Goal: Use online tool/utility: Utilize a website feature to perform a specific function

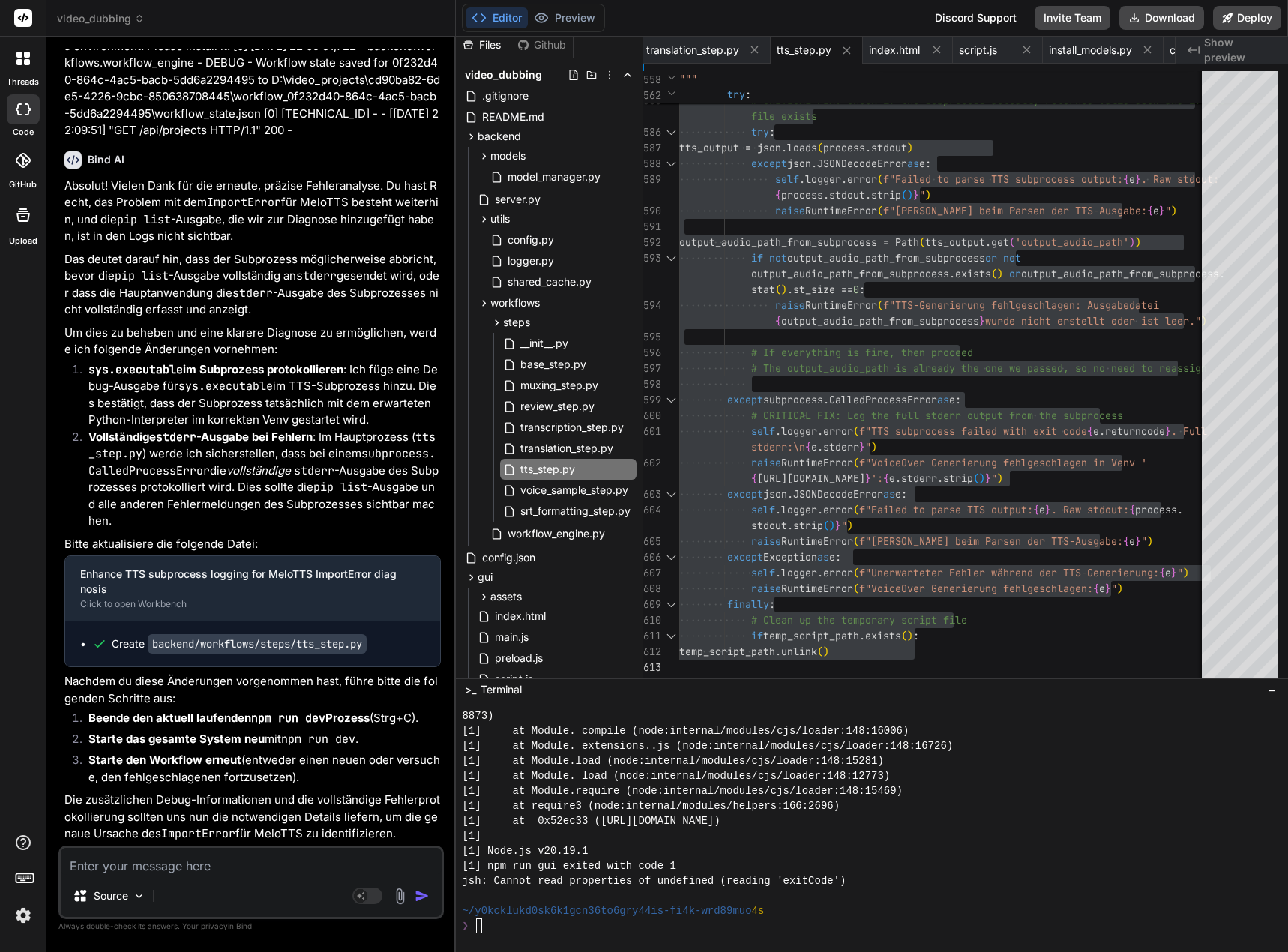
click at [164, 860] on textarea at bounding box center [251, 861] width 381 height 27
click at [108, 871] on textarea at bounding box center [251, 861] width 381 height 27
type textarea "K"
type textarea "x"
type textarea "Ka"
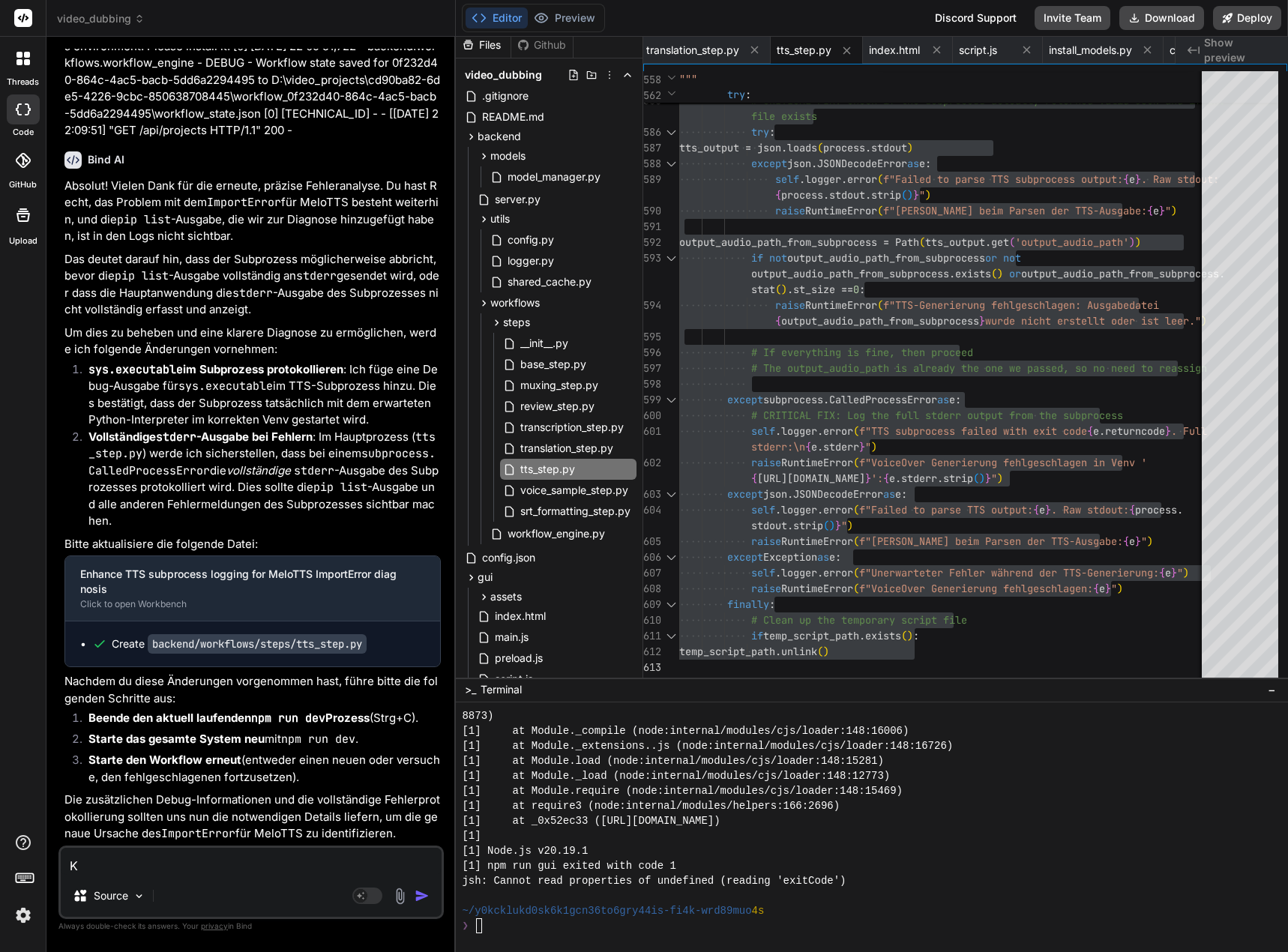
type textarea "x"
type textarea "[PERSON_NAME]"
type textarea "x"
type textarea "Kann"
type textarea "x"
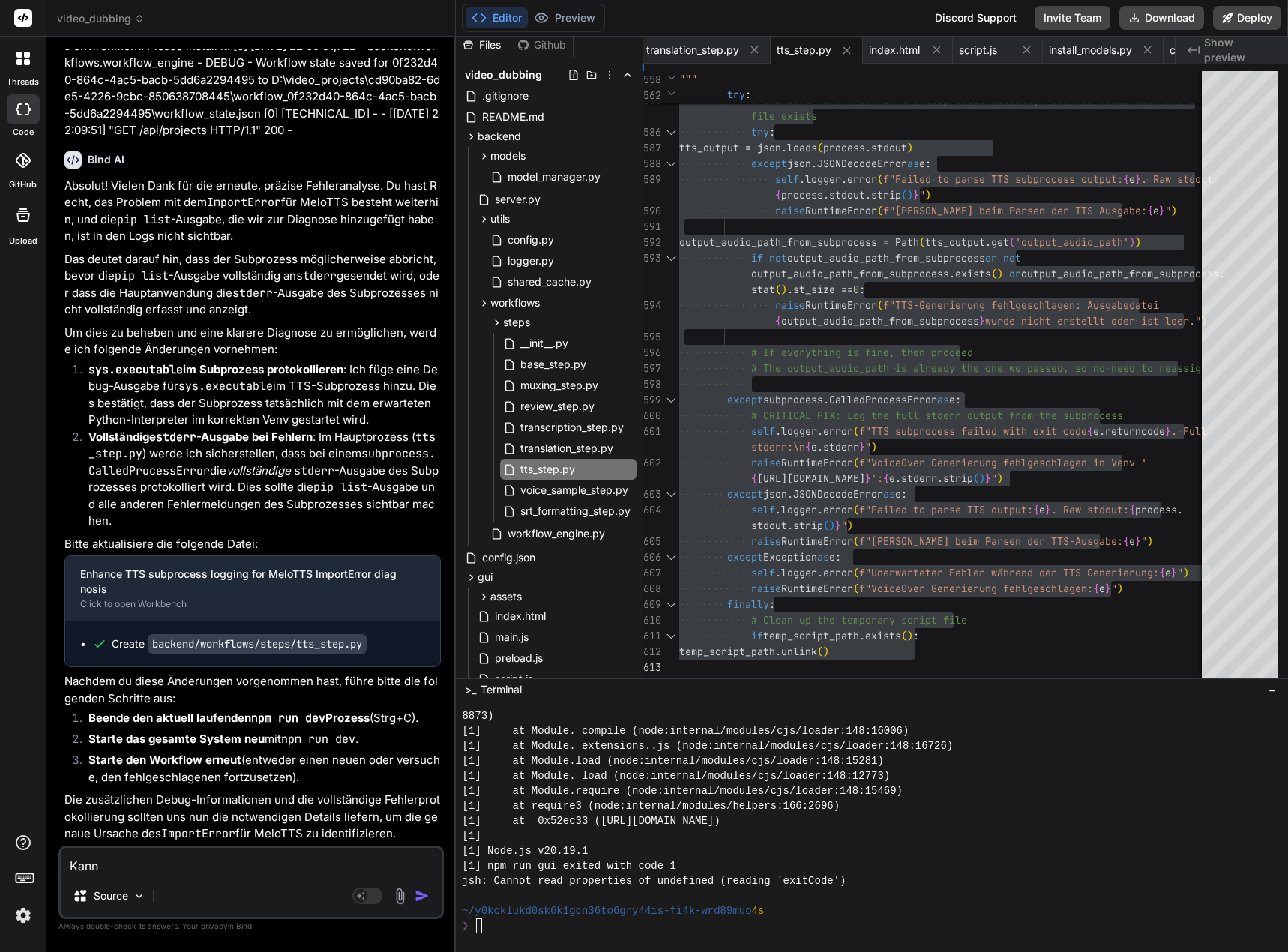
type textarea "Kann"
type textarea "x"
type textarea "Kann e"
type textarea "x"
type textarea "Kann es"
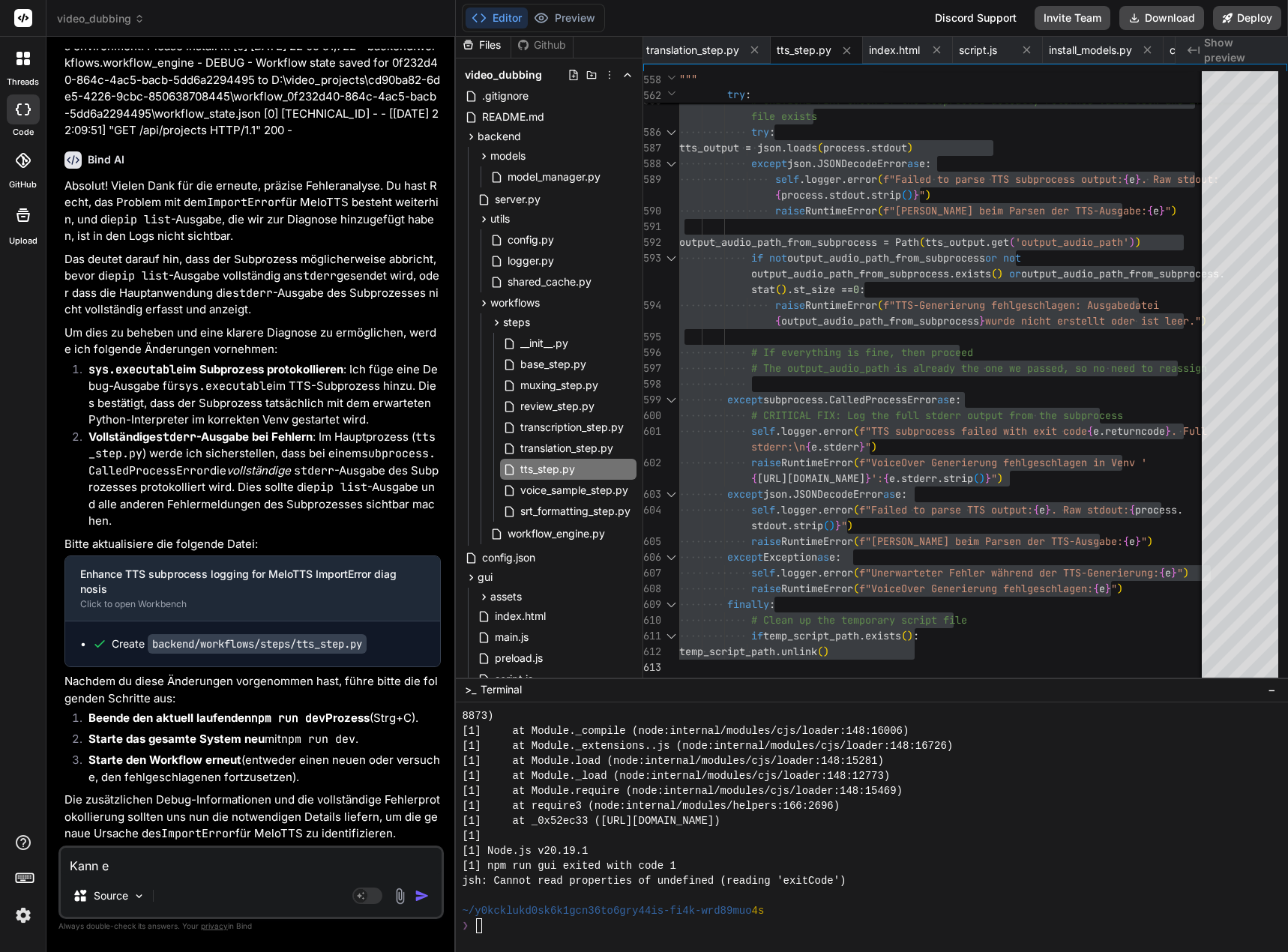
type textarea "x"
type textarea "Kann es"
type textarea "x"
type textarea "Kann es s"
type textarea "x"
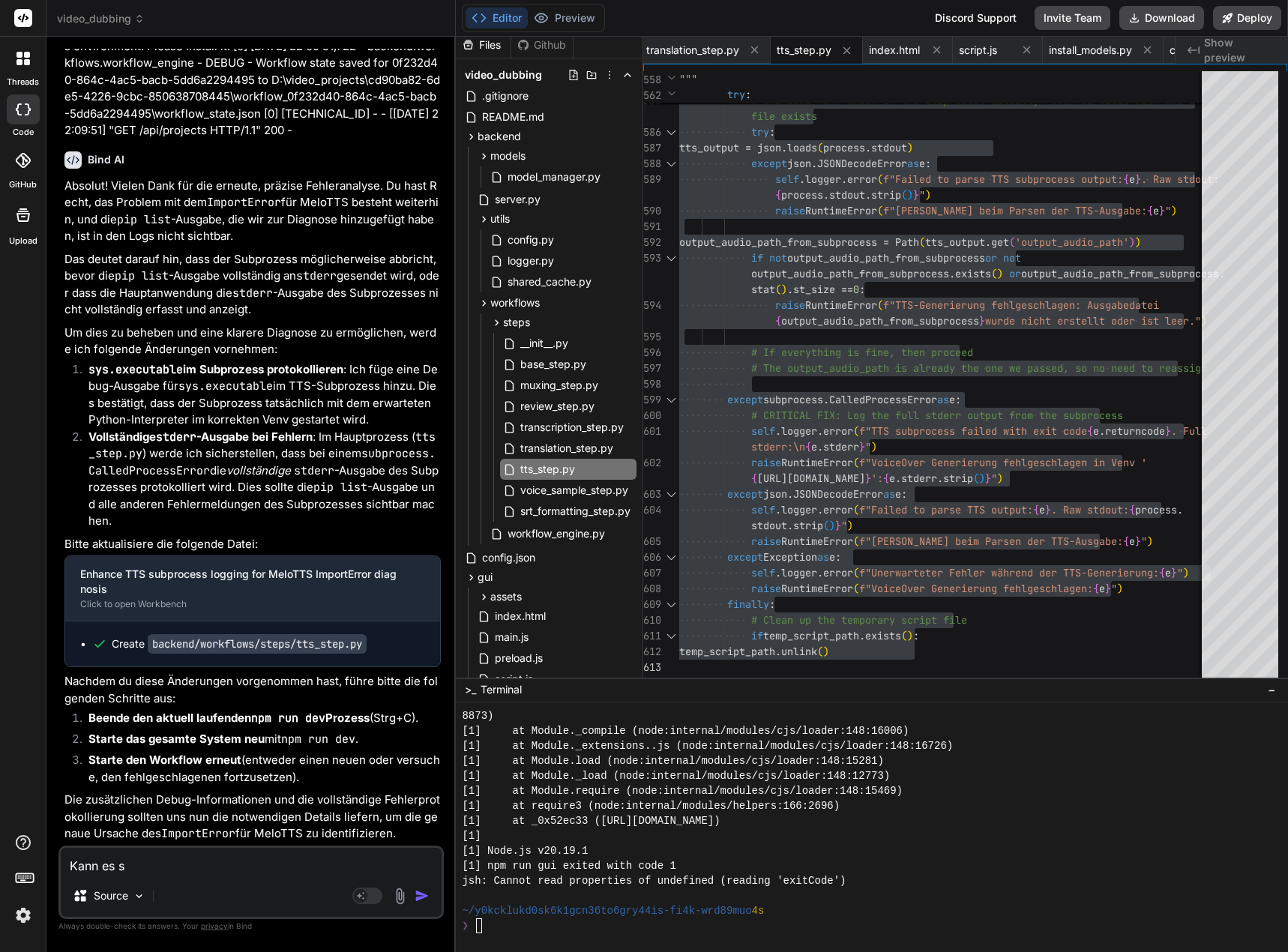
type textarea "Kann es se"
type textarea "x"
type textarea "Kann es sei"
type textarea "x"
type textarea "Kann es sein"
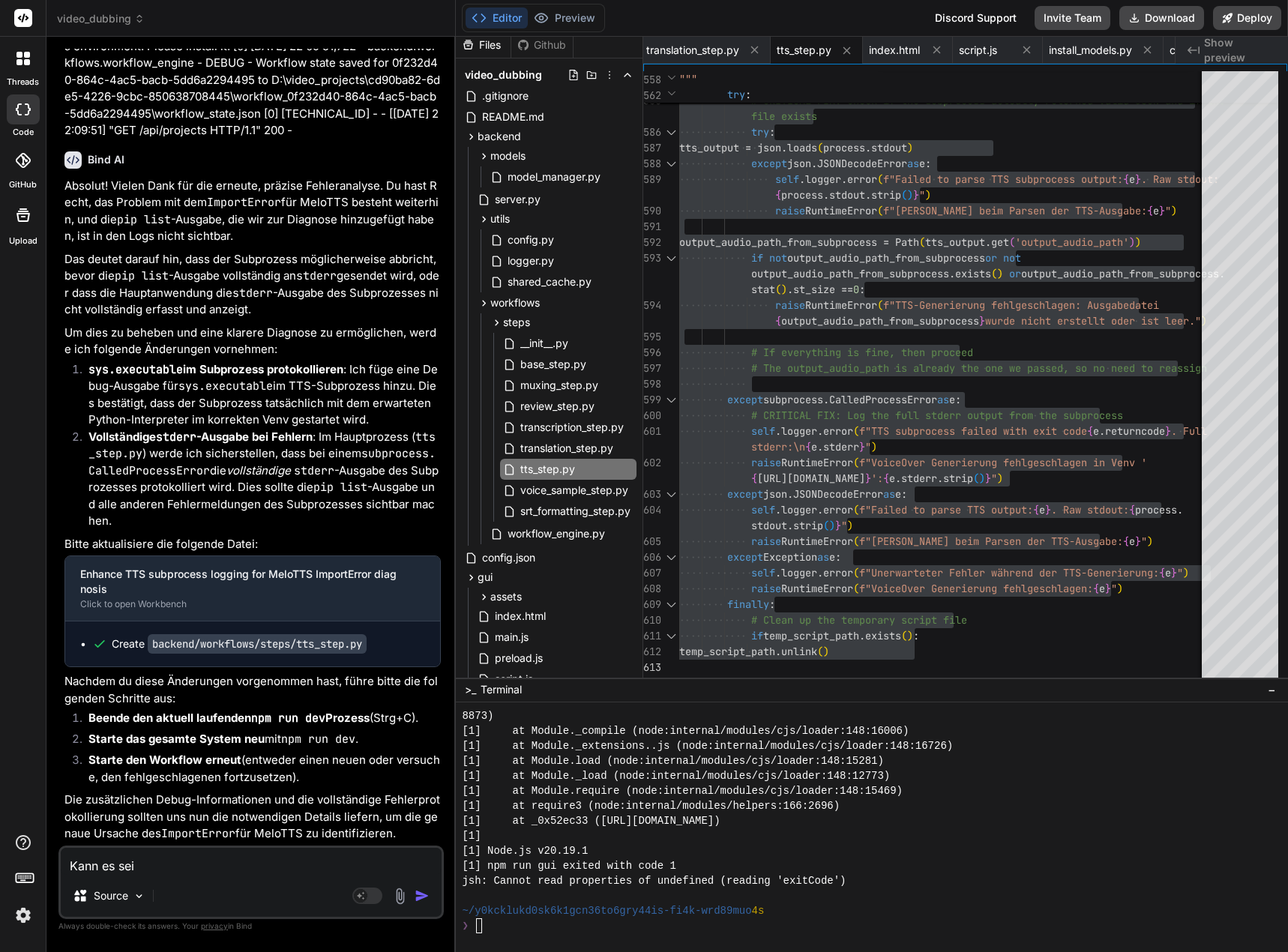
type textarea "x"
type textarea "Kann es sein,"
type textarea "x"
type textarea "Kann es sein,"
type textarea "x"
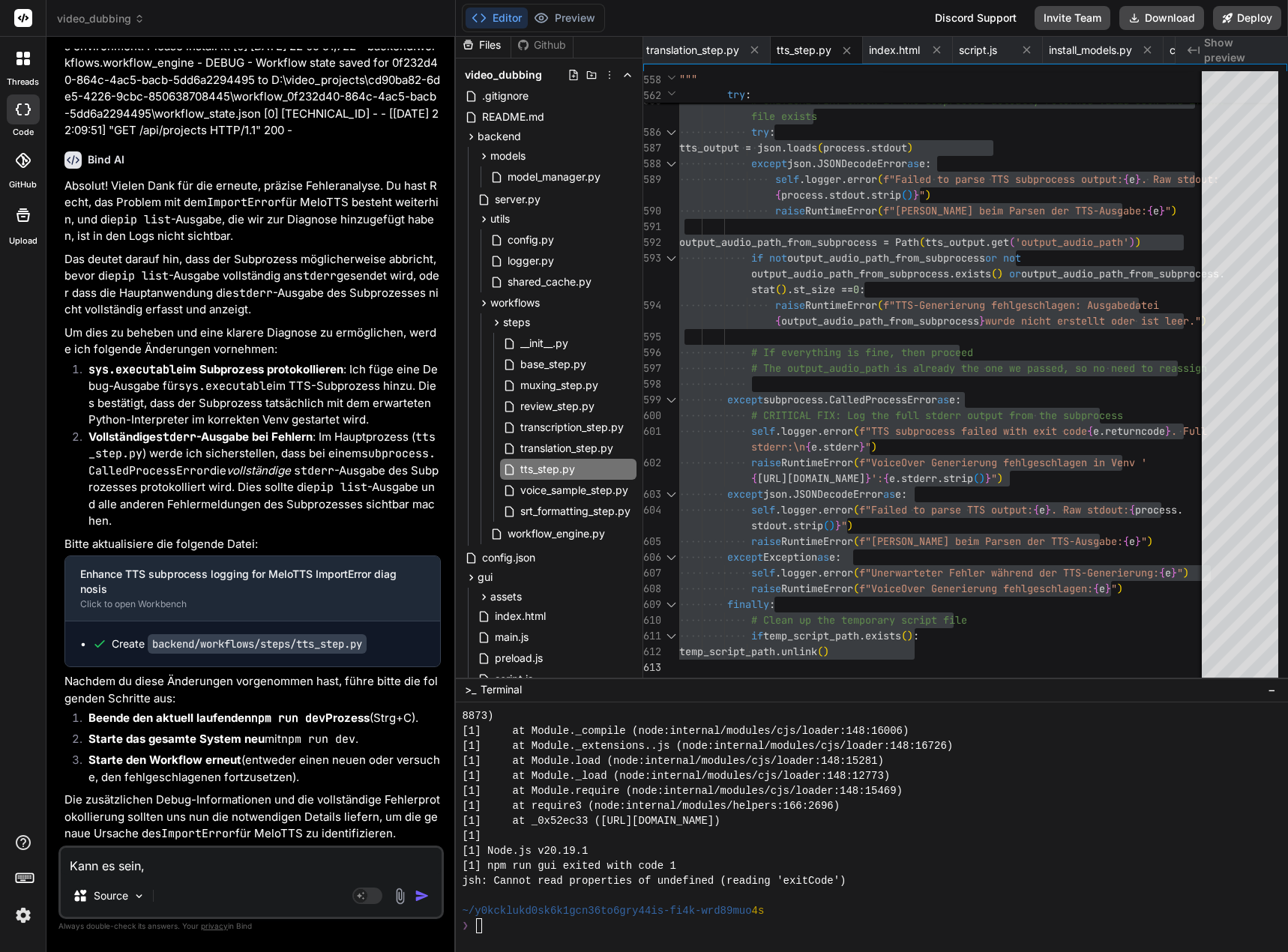
type textarea "Kann es sein, d"
type textarea "x"
type textarea "Kann es sein, da"
type textarea "x"
type textarea "Kann es sein, das"
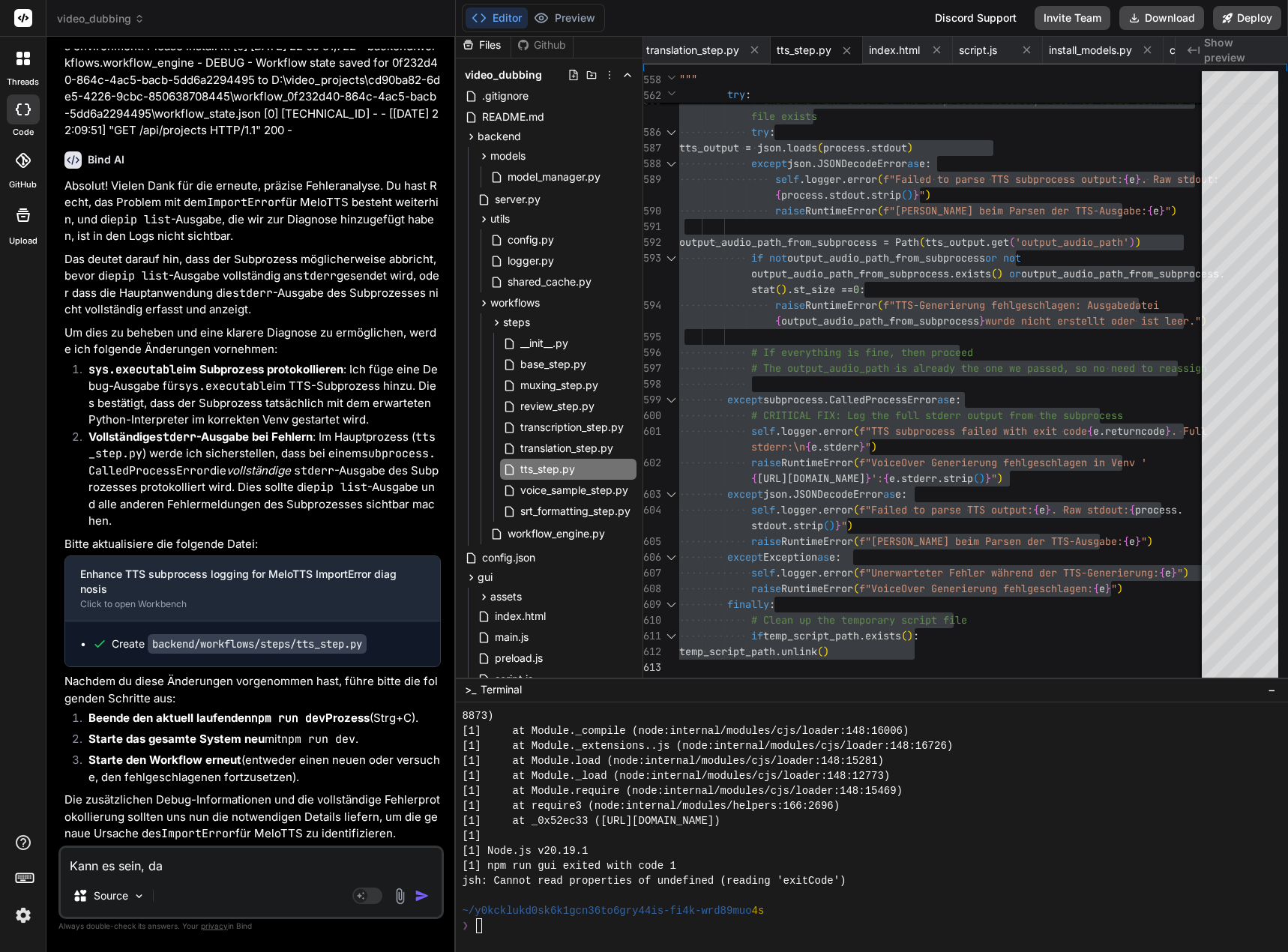
type textarea "x"
type textarea "Kann es sein, dass"
type textarea "x"
type textarea "Kann es sein, dass"
type textarea "x"
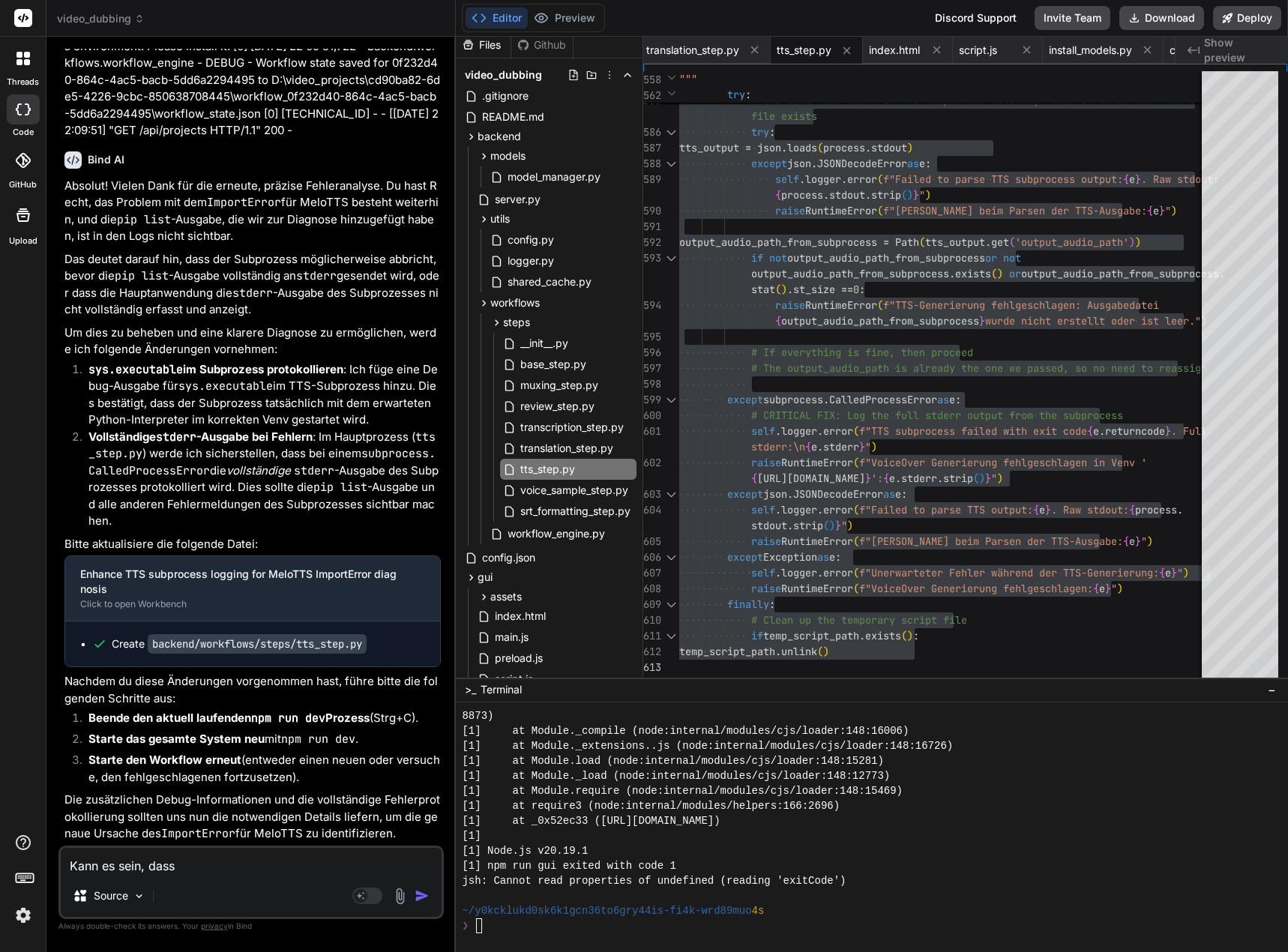
type textarea "Kann es sein, dass t"
type textarea "x"
type textarea "Kann es sein, dass tt"
type textarea "x"
type textarea "Kann es sein, dass tts"
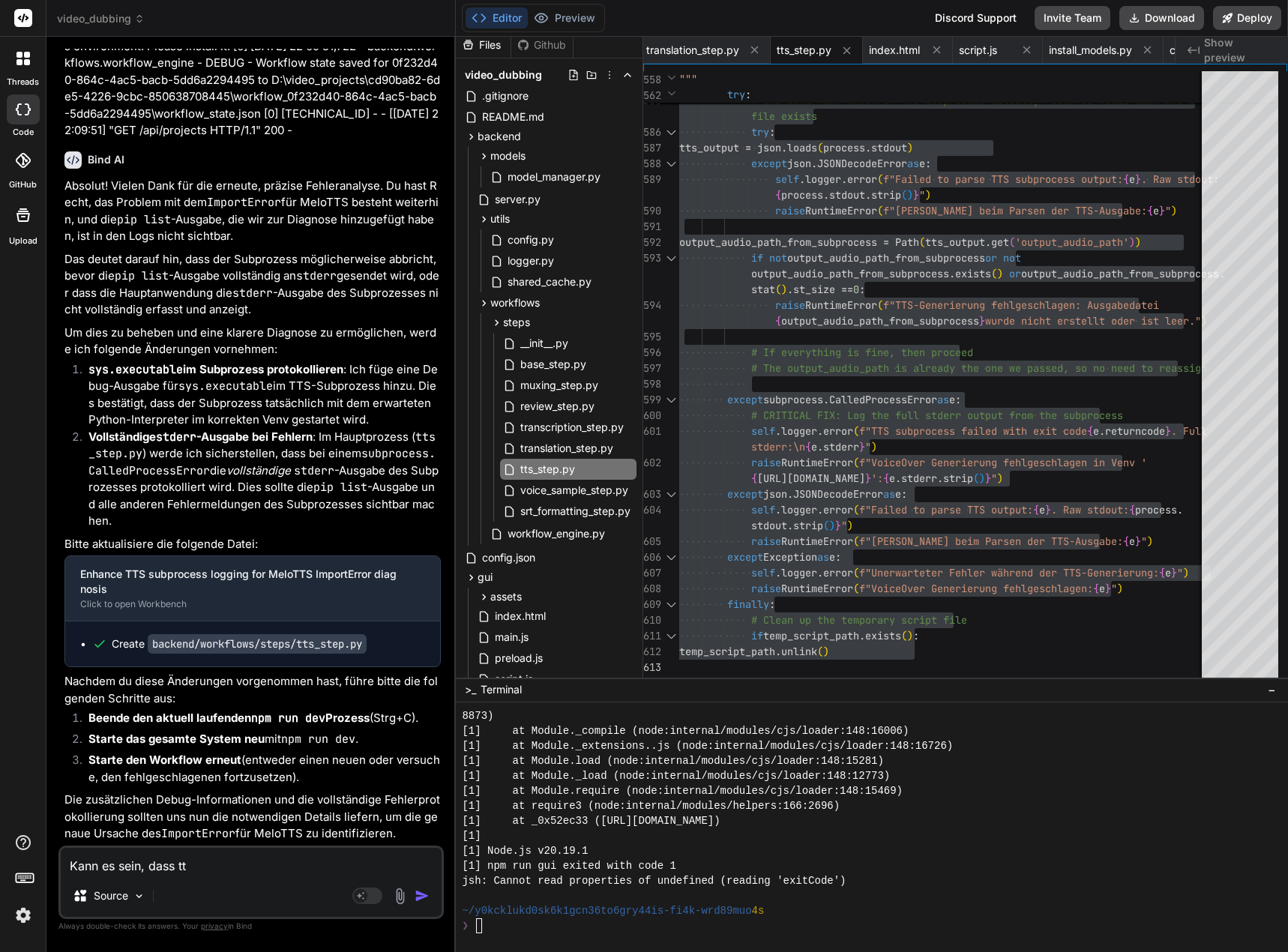
type textarea "x"
type textarea "Kann es sein, dass tts-"
type textarea "x"
type textarea "Kann es sein, dass tts"
type textarea "x"
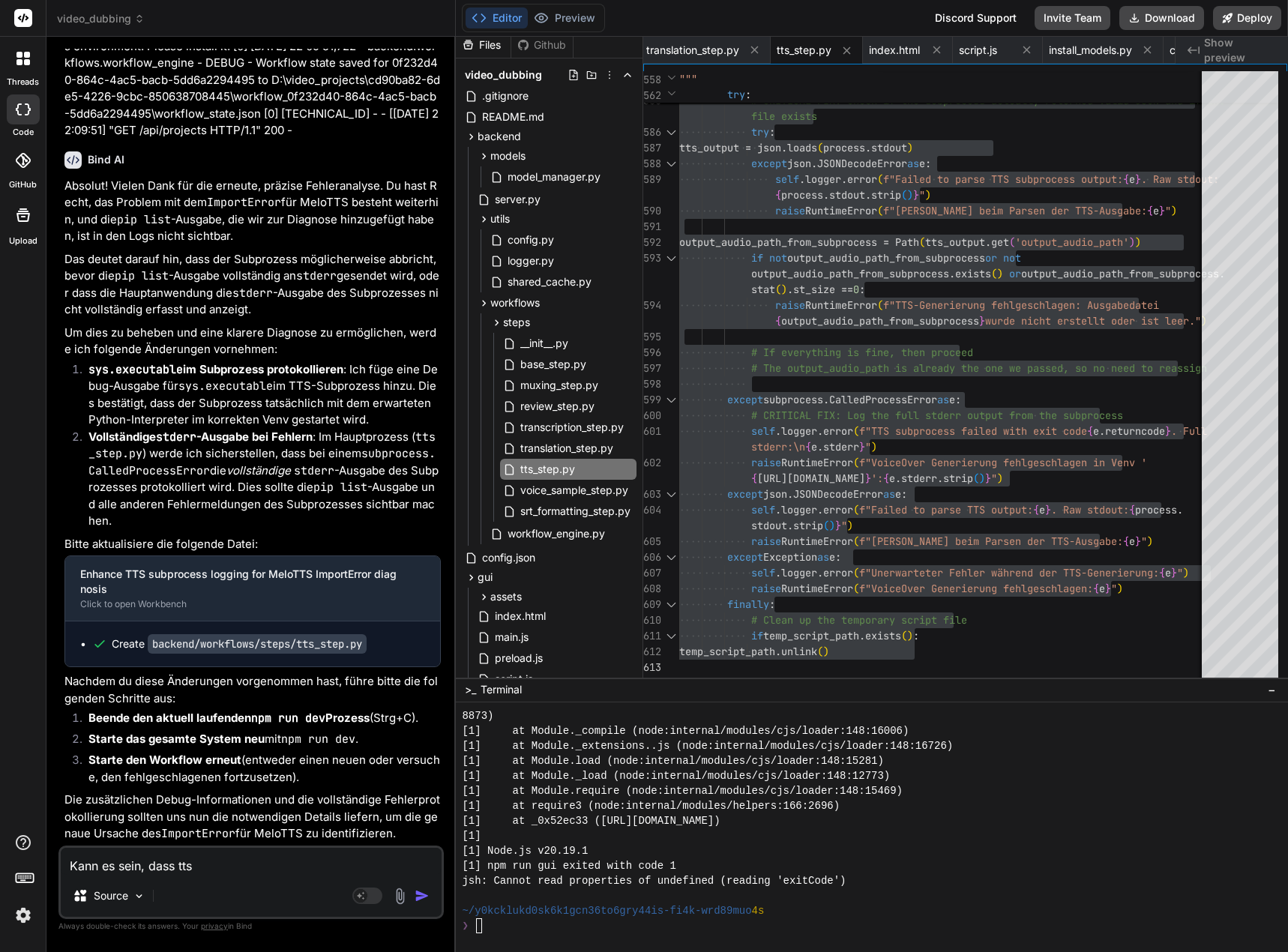
type textarea "Kann es sein, dass tts_"
type textarea "x"
type textarea "Kann es sein, dass tts_s"
type textarea "x"
type textarea "Kann es sein, dass tts_st"
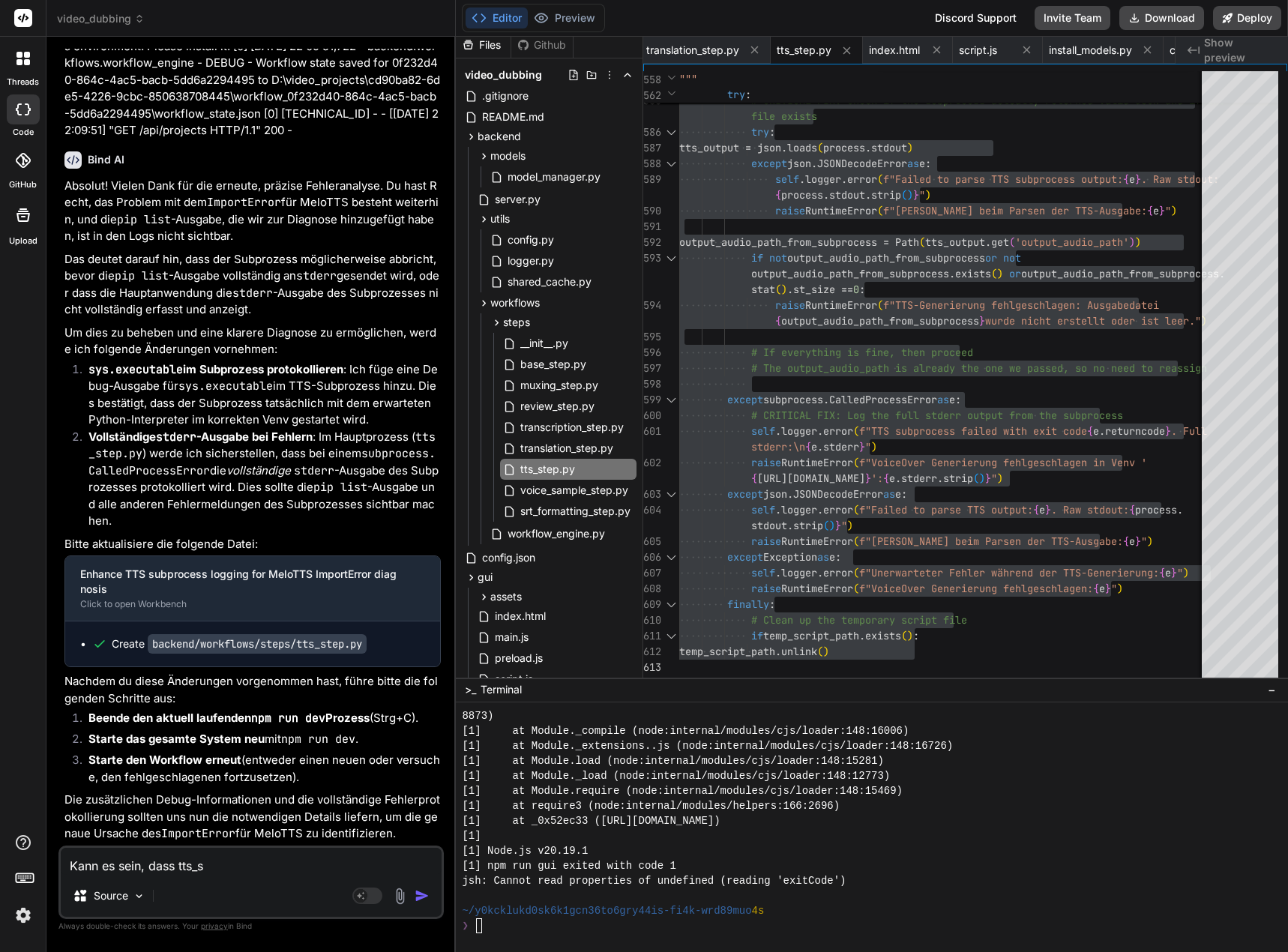
type textarea "x"
type textarea "Kann es sein, dass tts_ste"
type textarea "x"
type textarea "Kann es sein, dass tts_step"
type textarea "x"
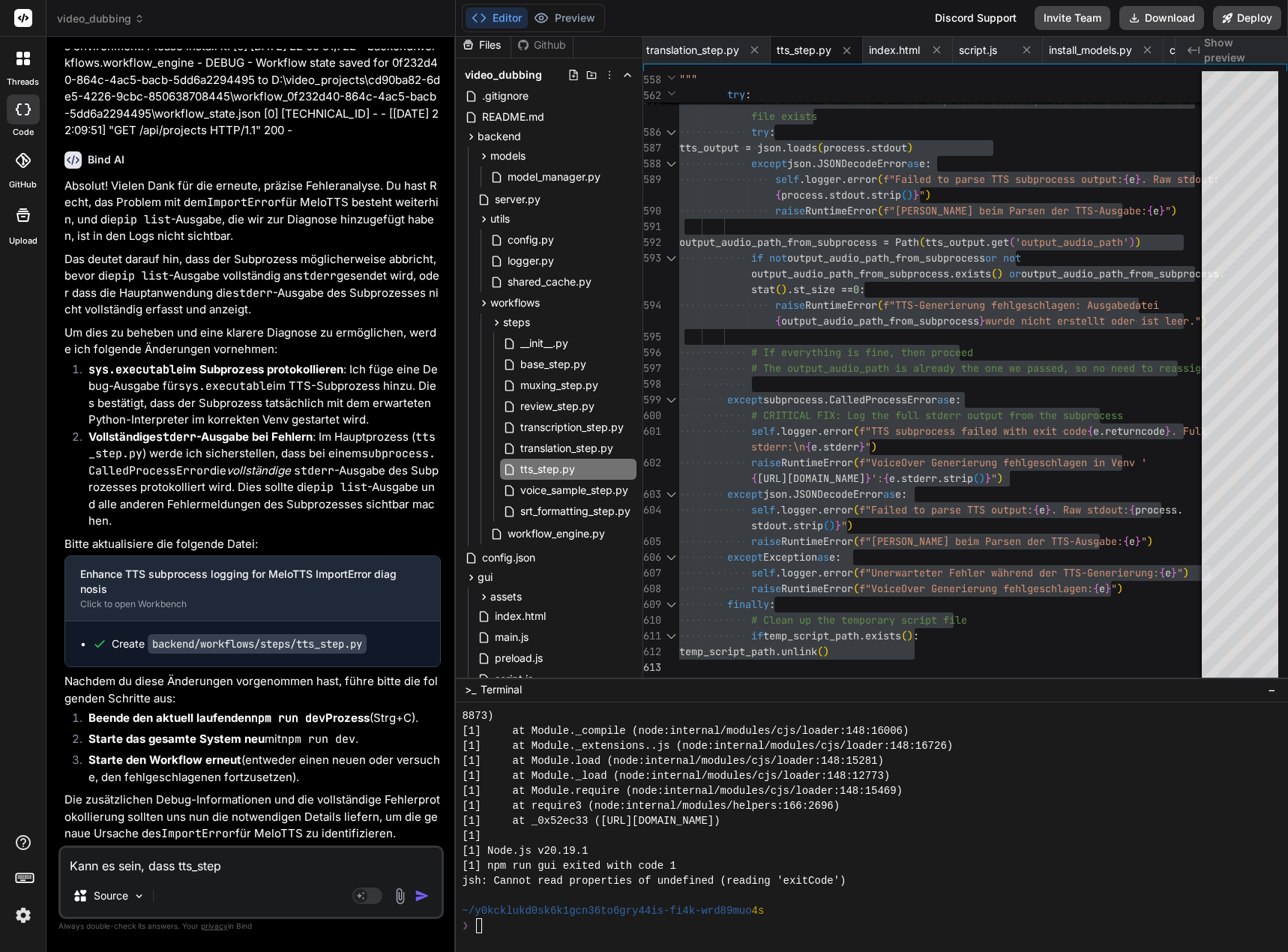
type textarea "Kann es sein, dass tts_step."
type textarea "x"
type textarea "Kann es sein, dass tts_step.p"
type textarea "x"
type textarea "Kann es sein, dass tts_step.py"
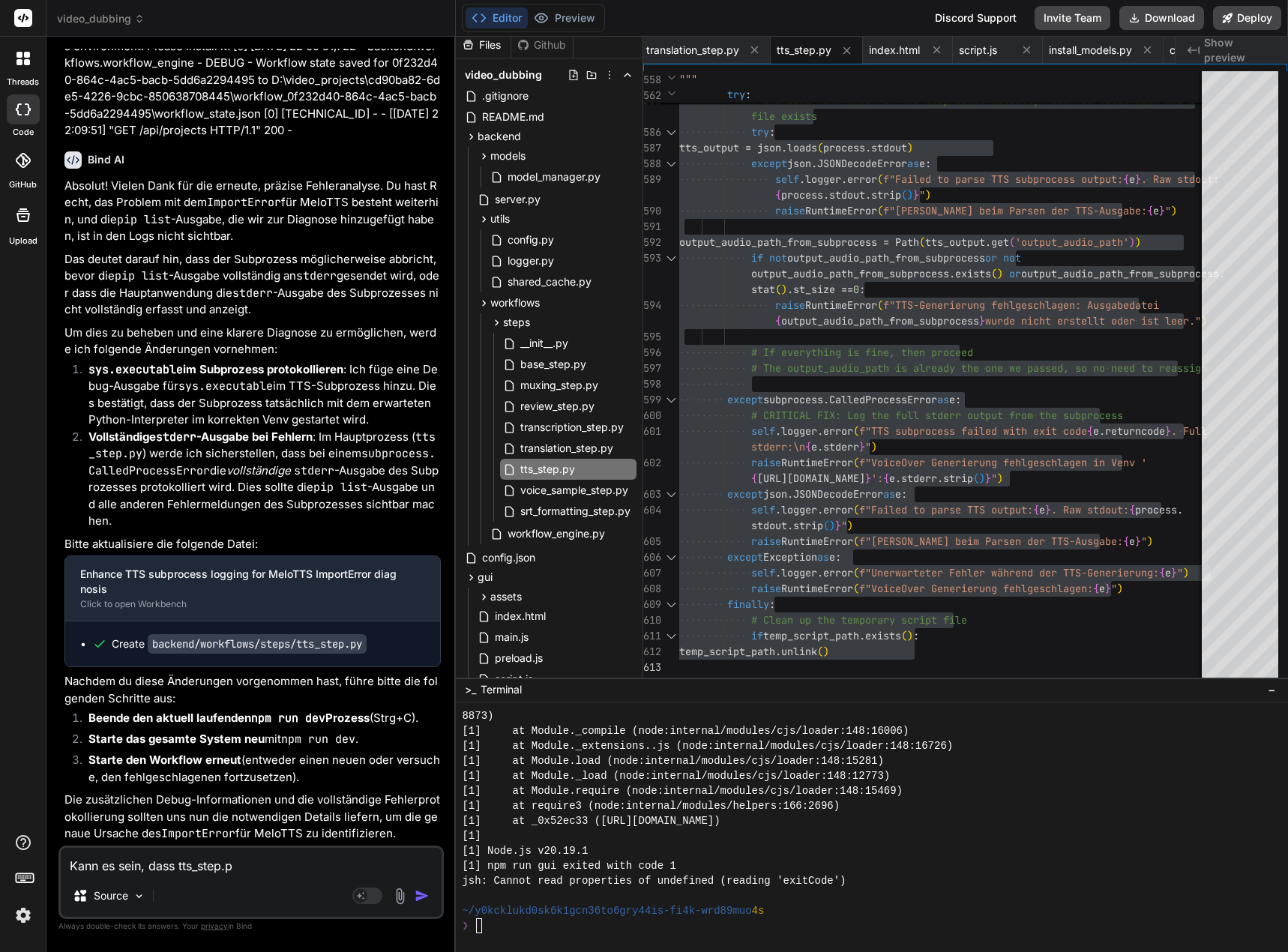
type textarea "x"
type textarea "Kann es sein, dass tts_step.py"
type textarea "x"
type textarea "Kann es sein, dass tts_step.py i"
type textarea "x"
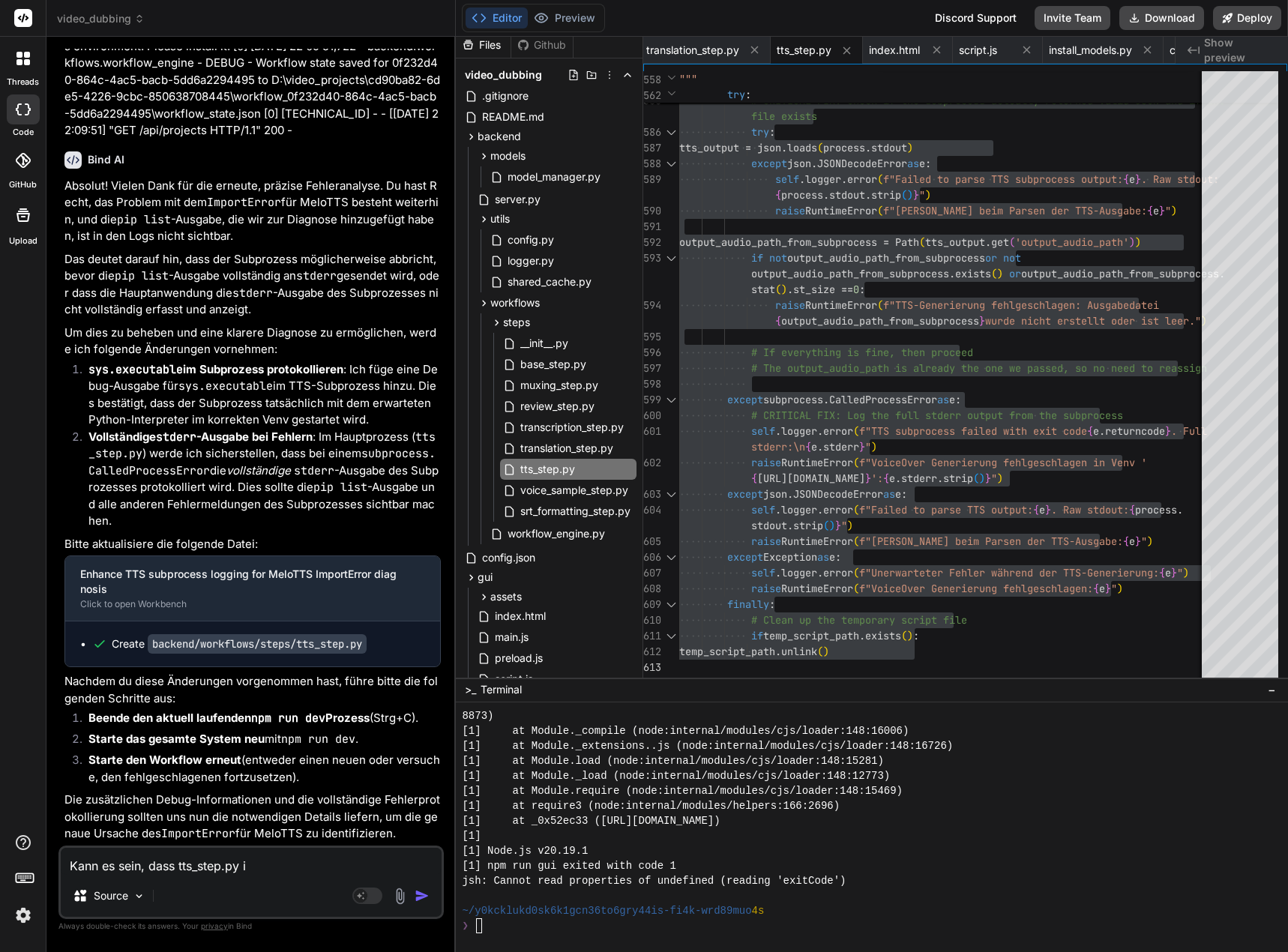
type textarea "Kann es sein, dass tts_step.py im"
type textarea "x"
type textarea "Kann es sein, dass tts_step.py im"
type textarea "x"
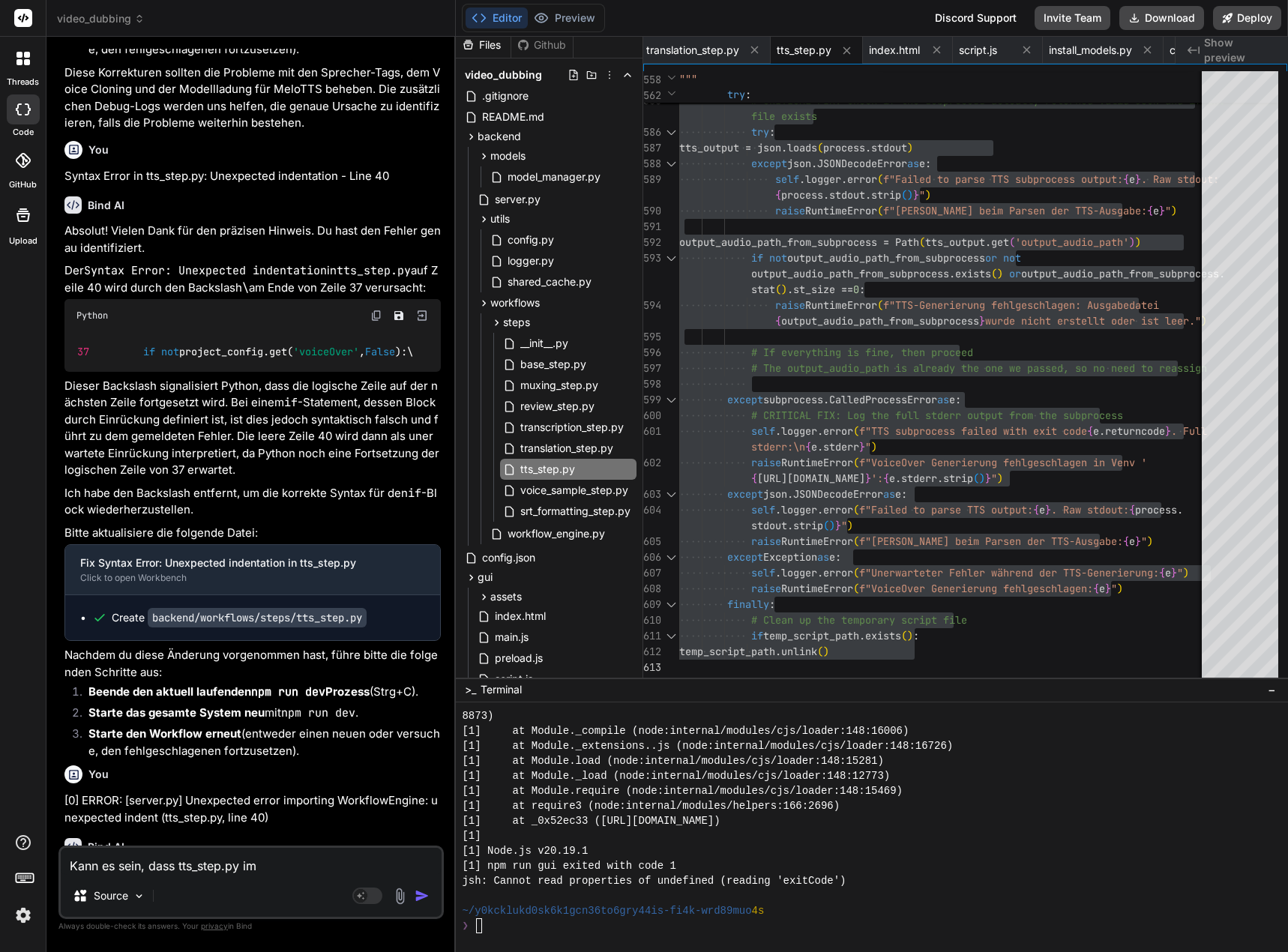
scroll to position [162686, 0]
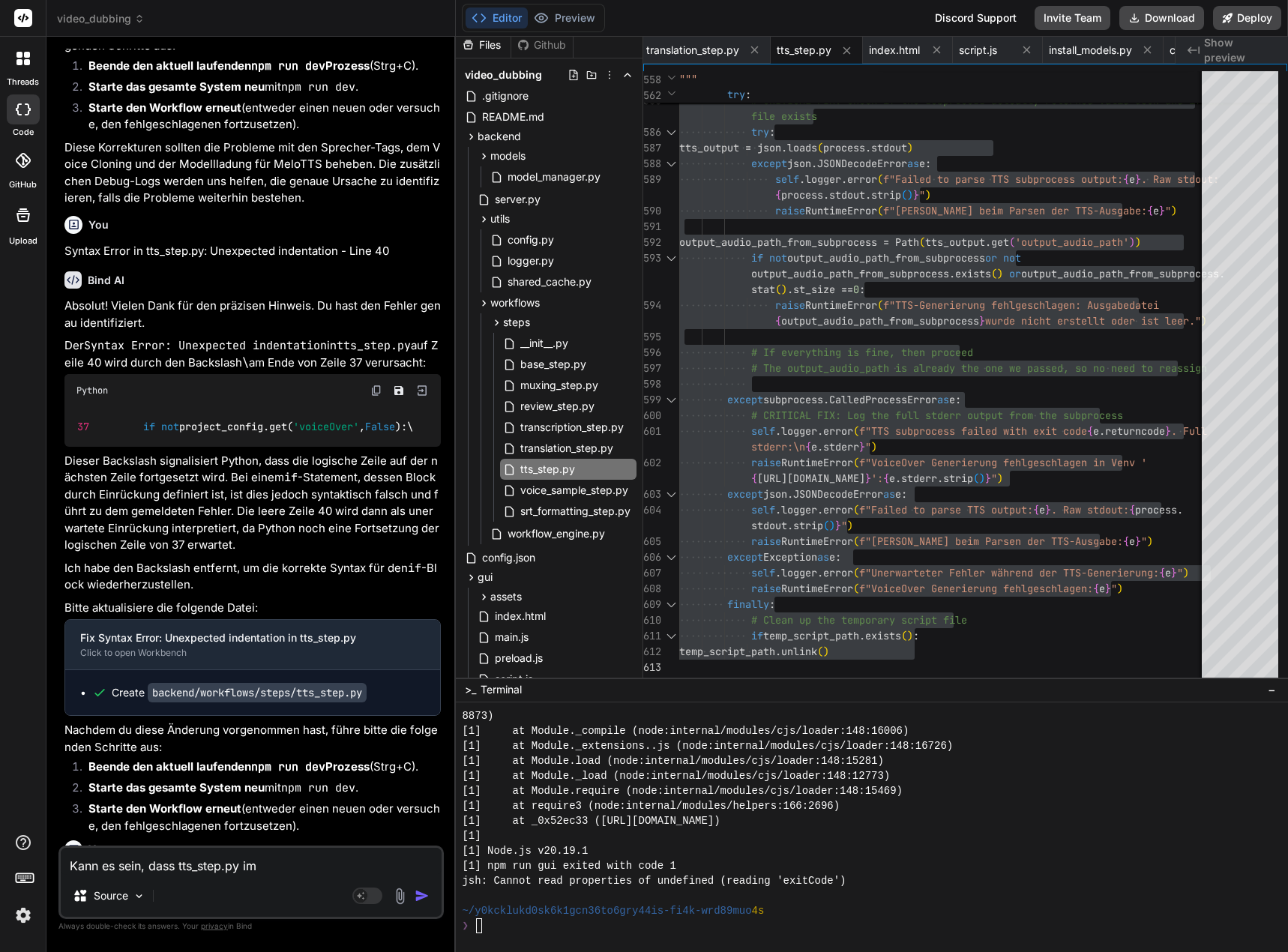
click at [263, 864] on textarea "Kann es sein, dass tts_step.py im" at bounding box center [251, 861] width 381 height 27
type textarea "Kann es sein, dass tts_step.py im Y"
type textarea "x"
type textarea "Kann es sein, dass tts_step.py im YT"
type textarea "x"
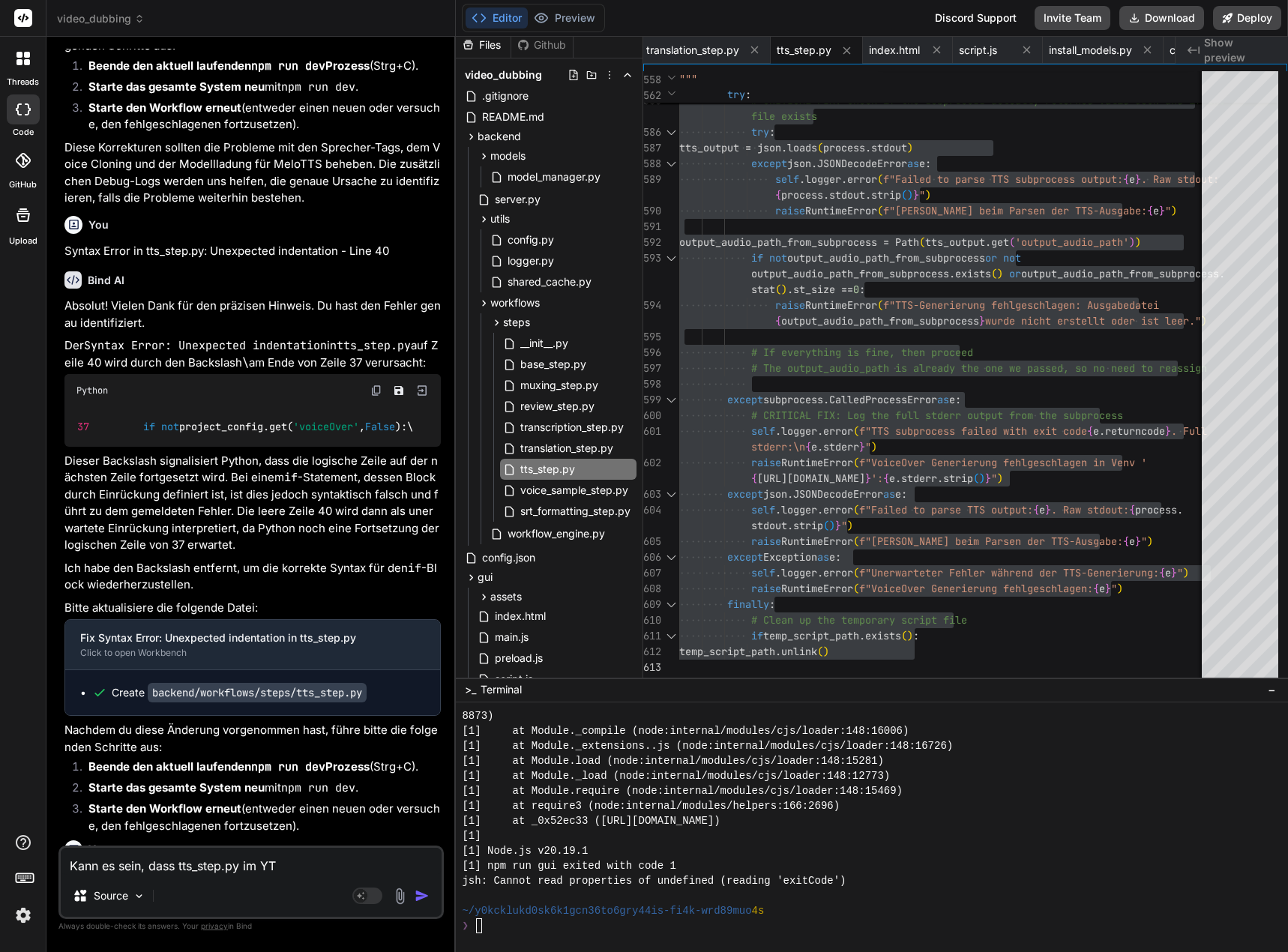
type textarea "Kann es sein, dass tts_step.py im YTT"
type textarea "x"
type textarea "Kann es sein, dass tts_step.py im YT"
type textarea "x"
type textarea "Kann es sein, dass tts_step.py im Y"
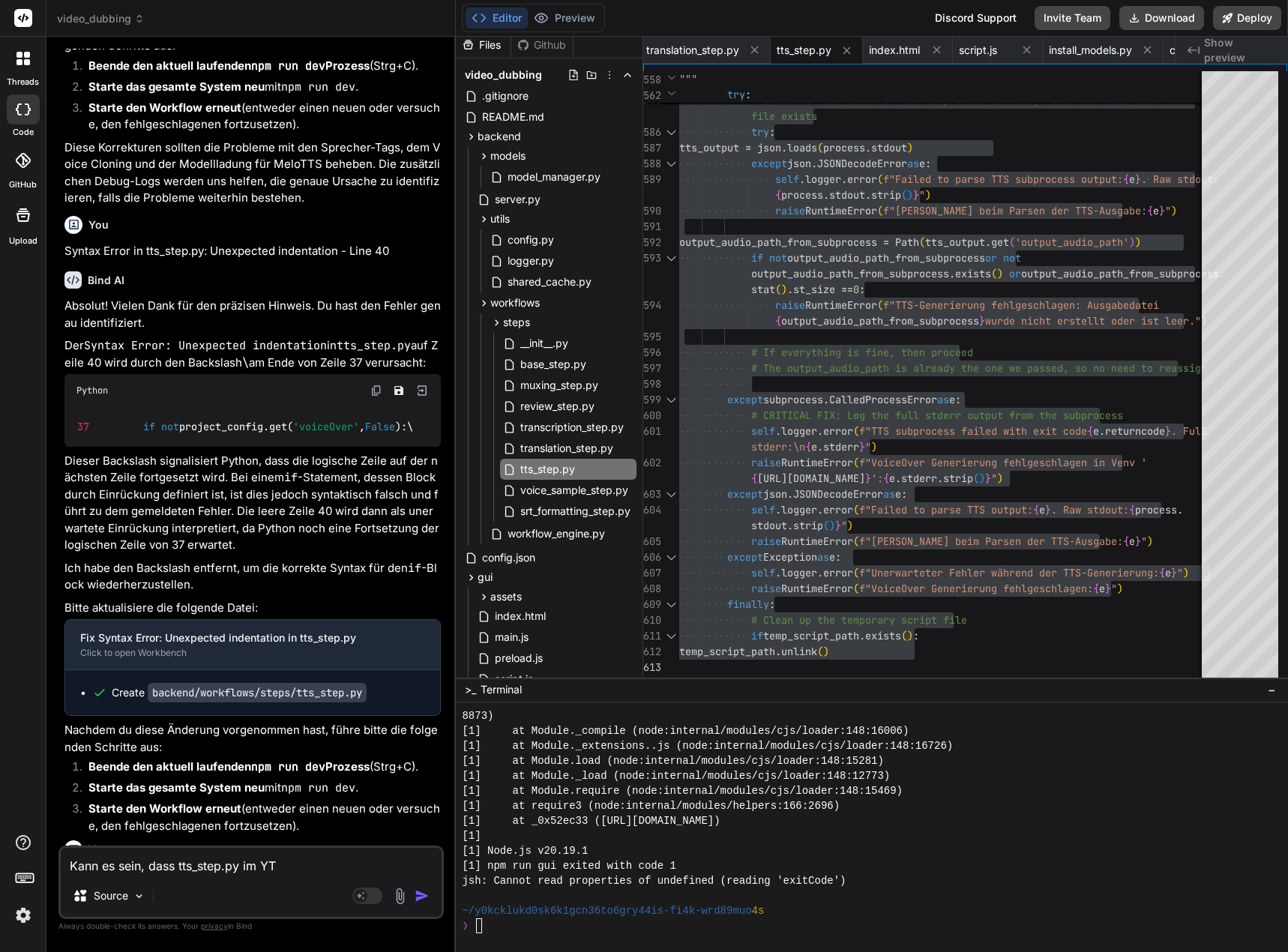
type textarea "x"
type textarea "Kann es sein, dass tts_step.py im"
type textarea "x"
type textarea "Kann es sein, dass tts_step.py im X"
type textarea "x"
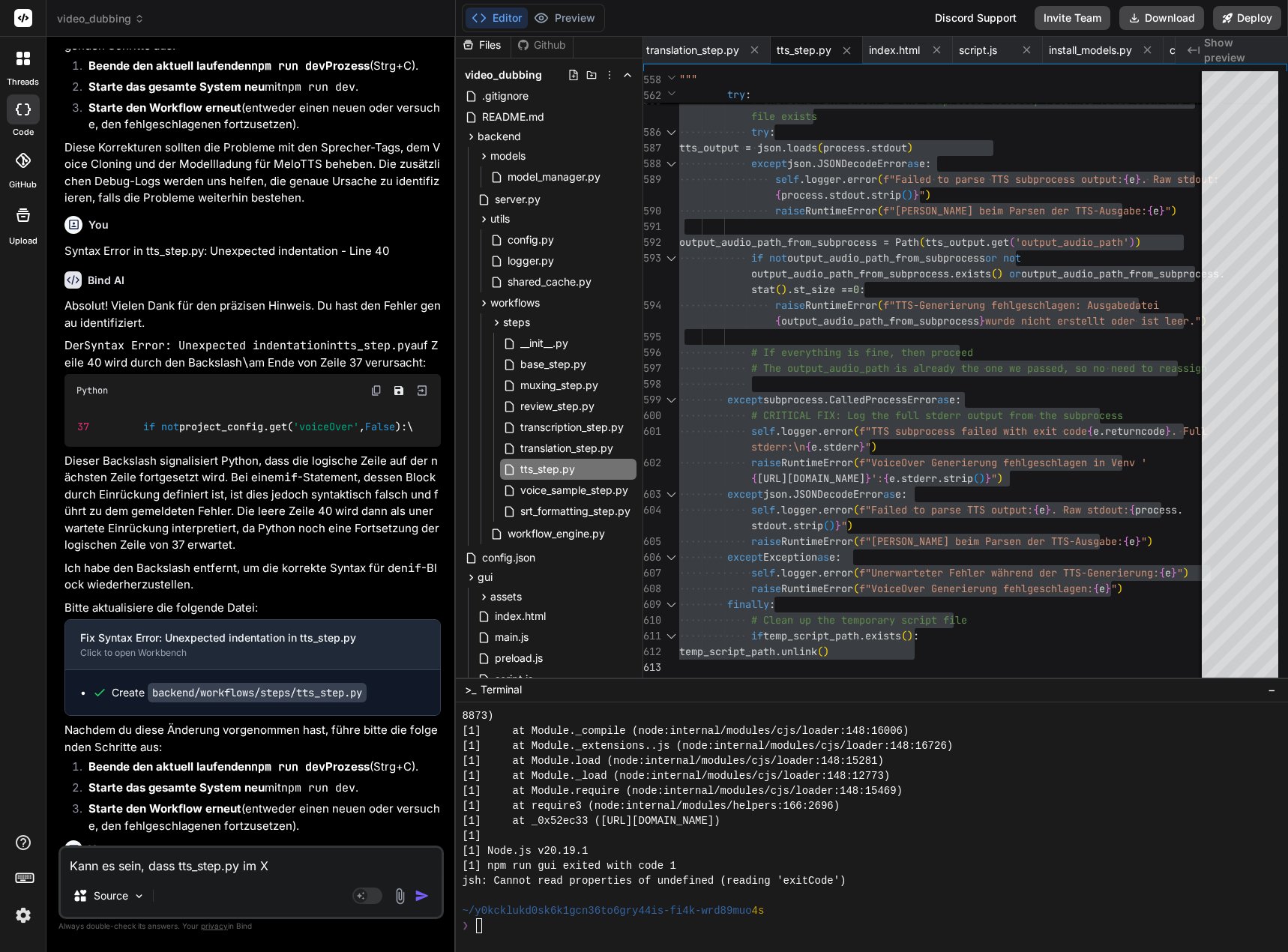
type textarea "Kann es sein, dass tts_step.py im XT"
type textarea "x"
type textarea "Kann es sein, dass tts_step.py im XTT"
type textarea "x"
type textarea "Kann es sein, dass tts_step.py im XTTS"
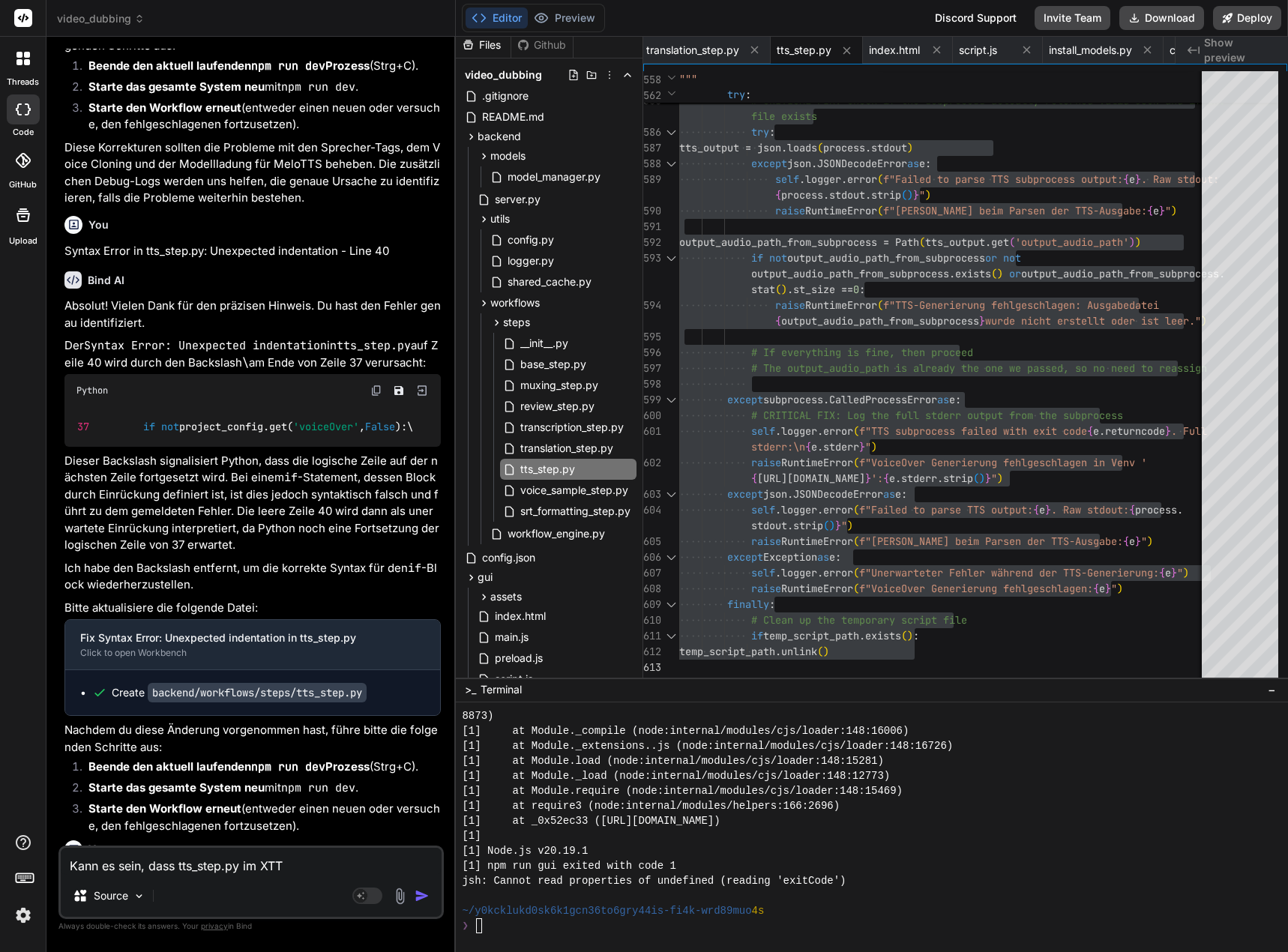
type textarea "x"
type textarea "Kann es sein, dass tts_step.py im XTT"
type textarea "x"
type textarea "Kann es sein, dass tts_step.py im XT"
type textarea "x"
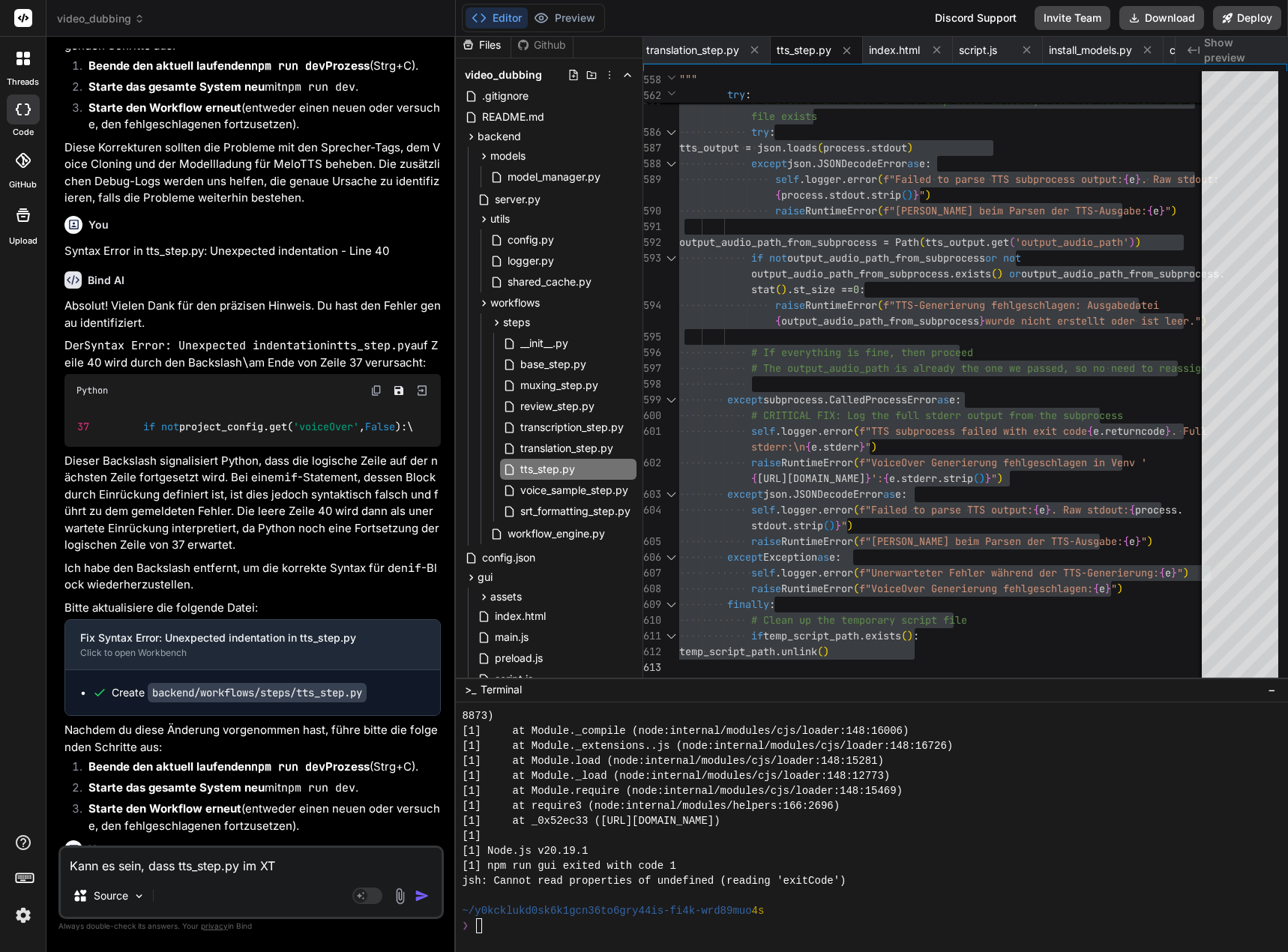
type textarea "Kann es sein, dass tts_step.py im X"
type textarea "x"
type textarea "Kann es sein, dass tts_step.py im"
type textarea "x"
type textarea "Kann es sein, dass tts_step.py im"
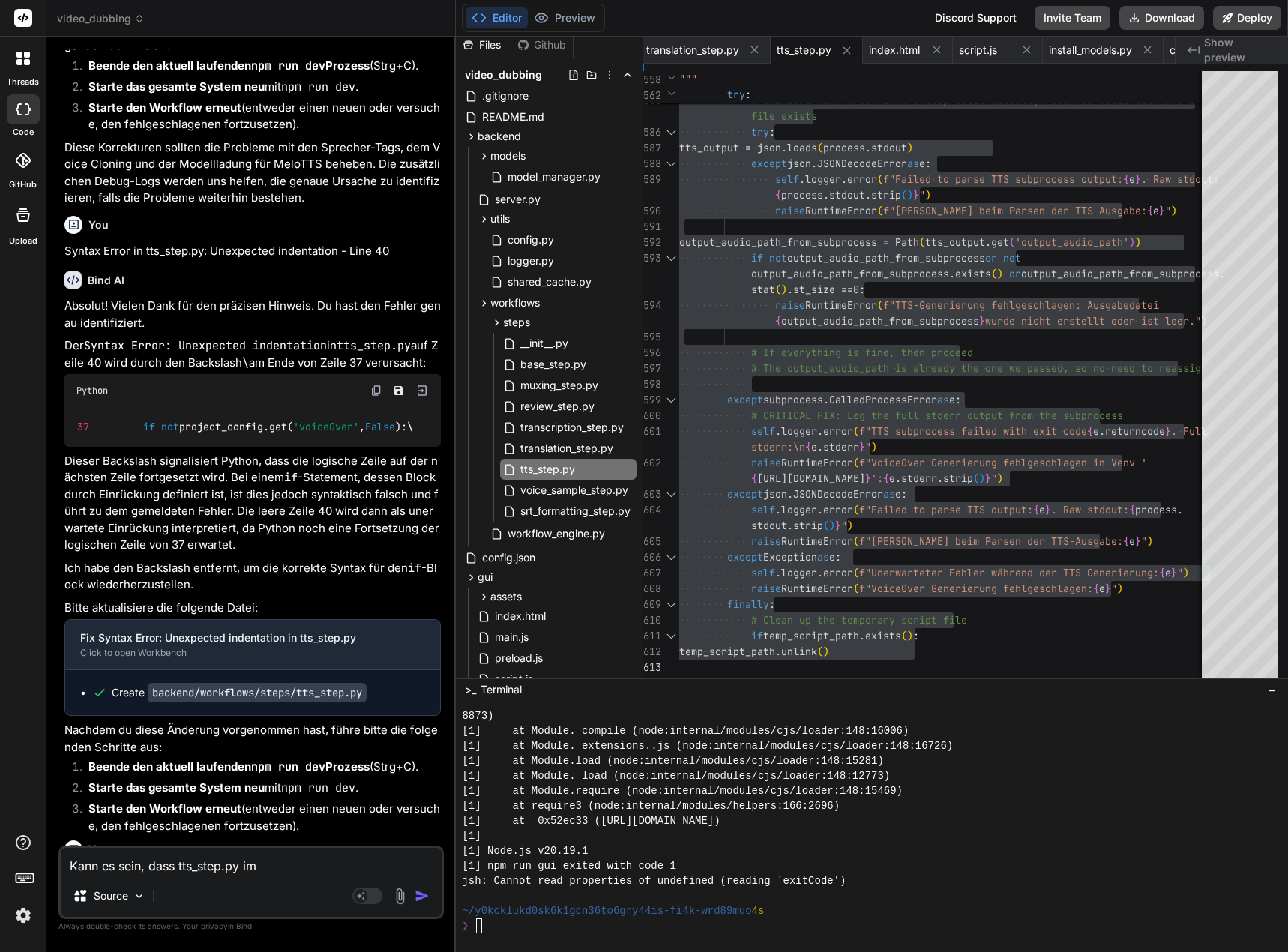
type textarea "x"
type textarea "Kann es sein, dass tts_step.py i"
type textarea "x"
type textarea "Kann es sein, dass tts_step.py"
type textarea "x"
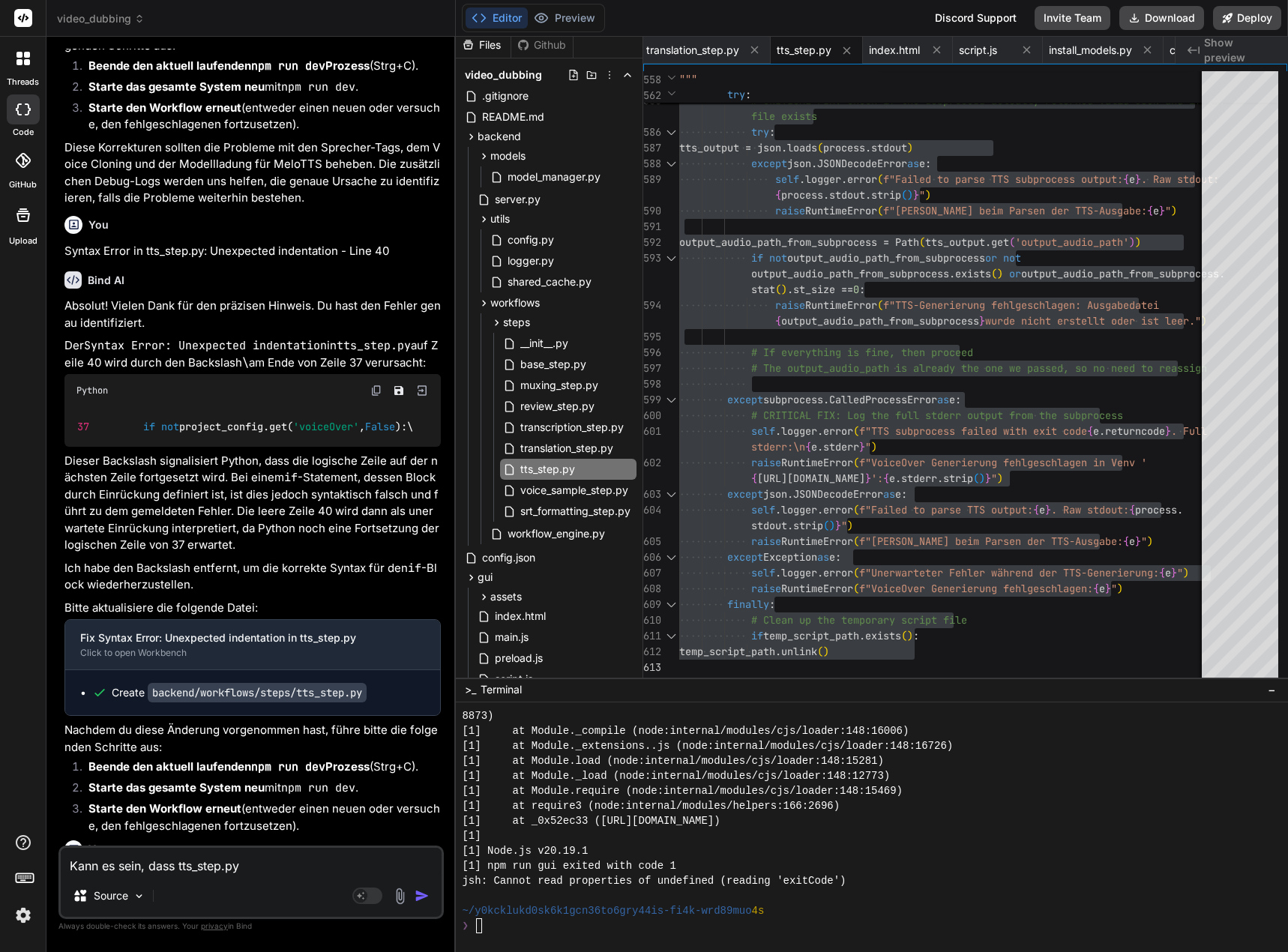
type textarea "Kann es sein, dass tts_step.py d"
type textarea "x"
type textarea "Kann es sein, dass tts_step.py"
type textarea "x"
type textarea "Kann es sein, dass tts_step.py i"
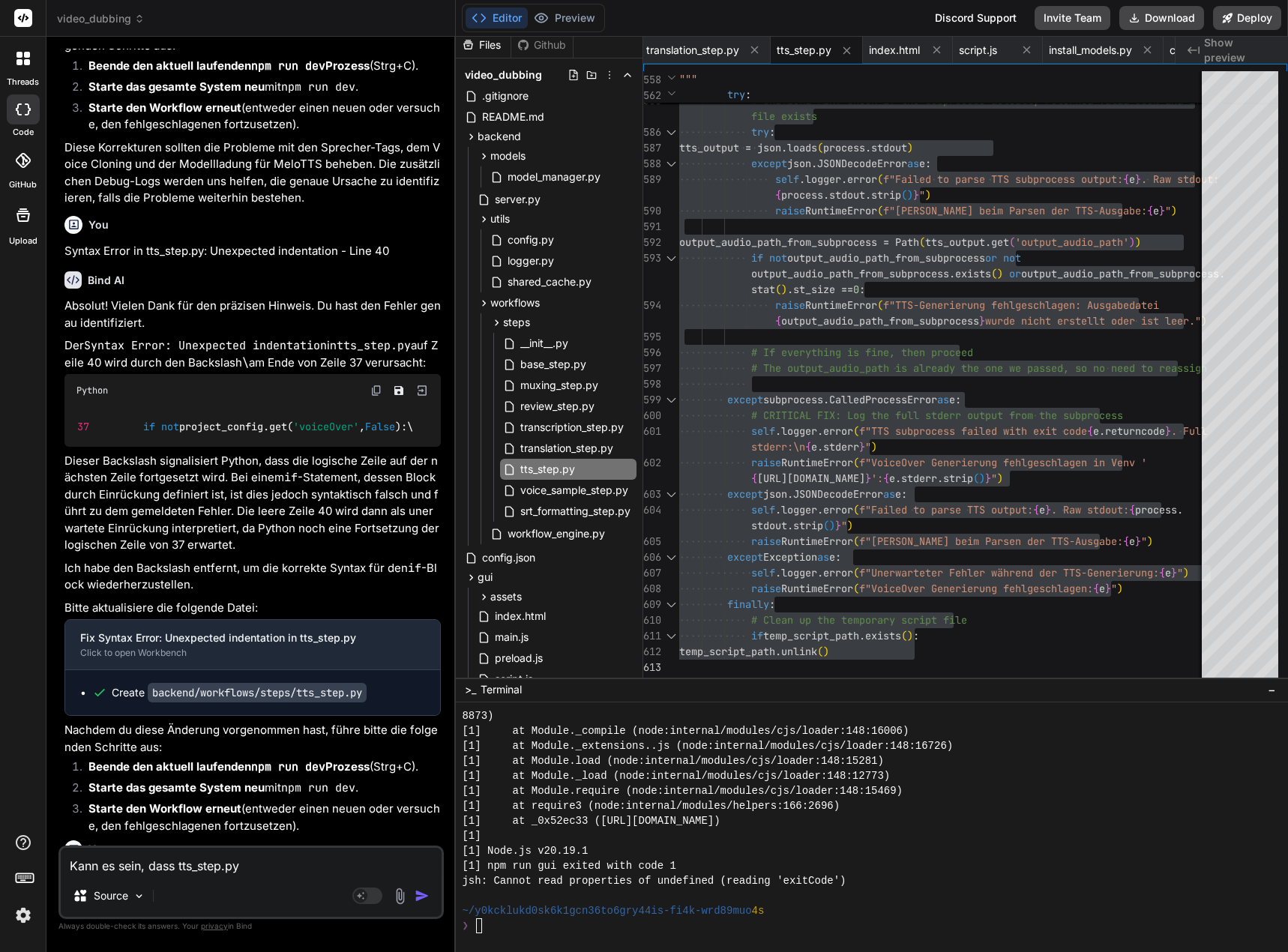
type textarea "x"
type textarea "Kann es sein, dass tts_step.py im"
type textarea "x"
type textarea "Kann es sein, dass tts_step.py imm"
type textarea "x"
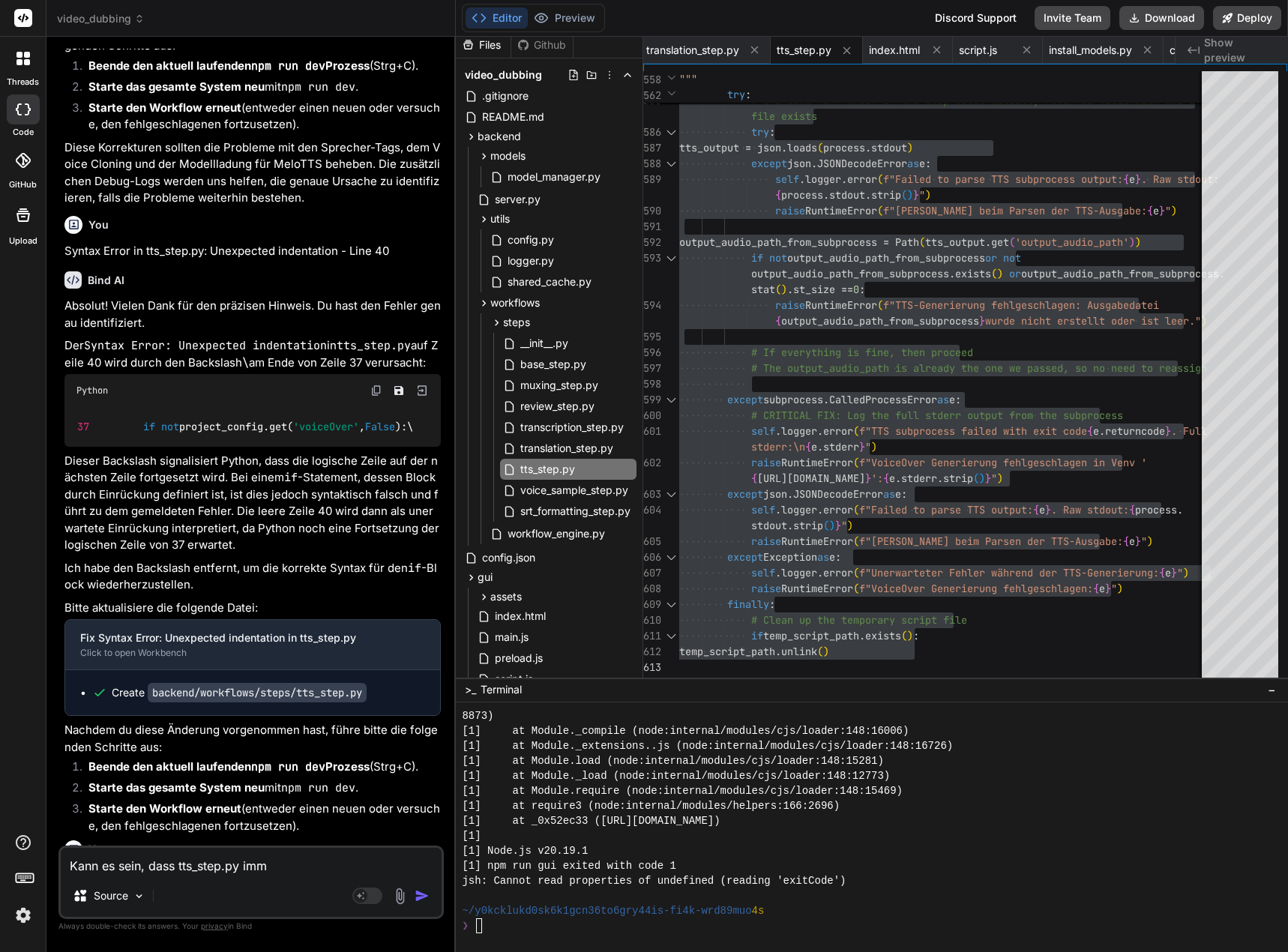
type textarea "Kann es sein, dass tts_step.py imme"
type textarea "x"
type textarea "Kann es sein, dass tts_step.py immer"
type textarea "x"
type textarea "Kann es sein, dass tts_step.py immer"
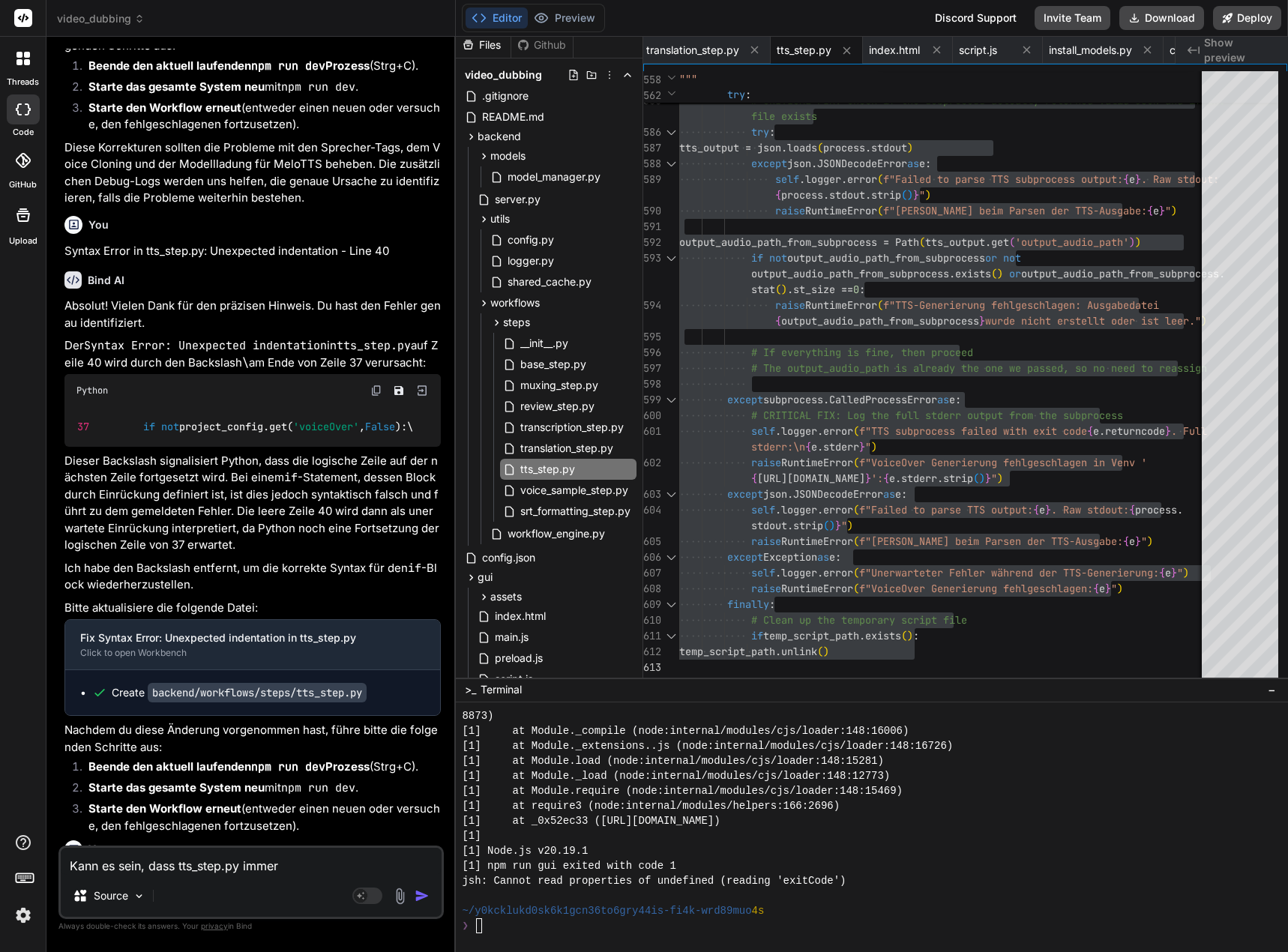
type textarea "x"
type textarea "Kann es sein, dass tts_step.py immer i"
type textarea "x"
type textarea "Kann es sein, dass tts_step.py immer im"
type textarea "x"
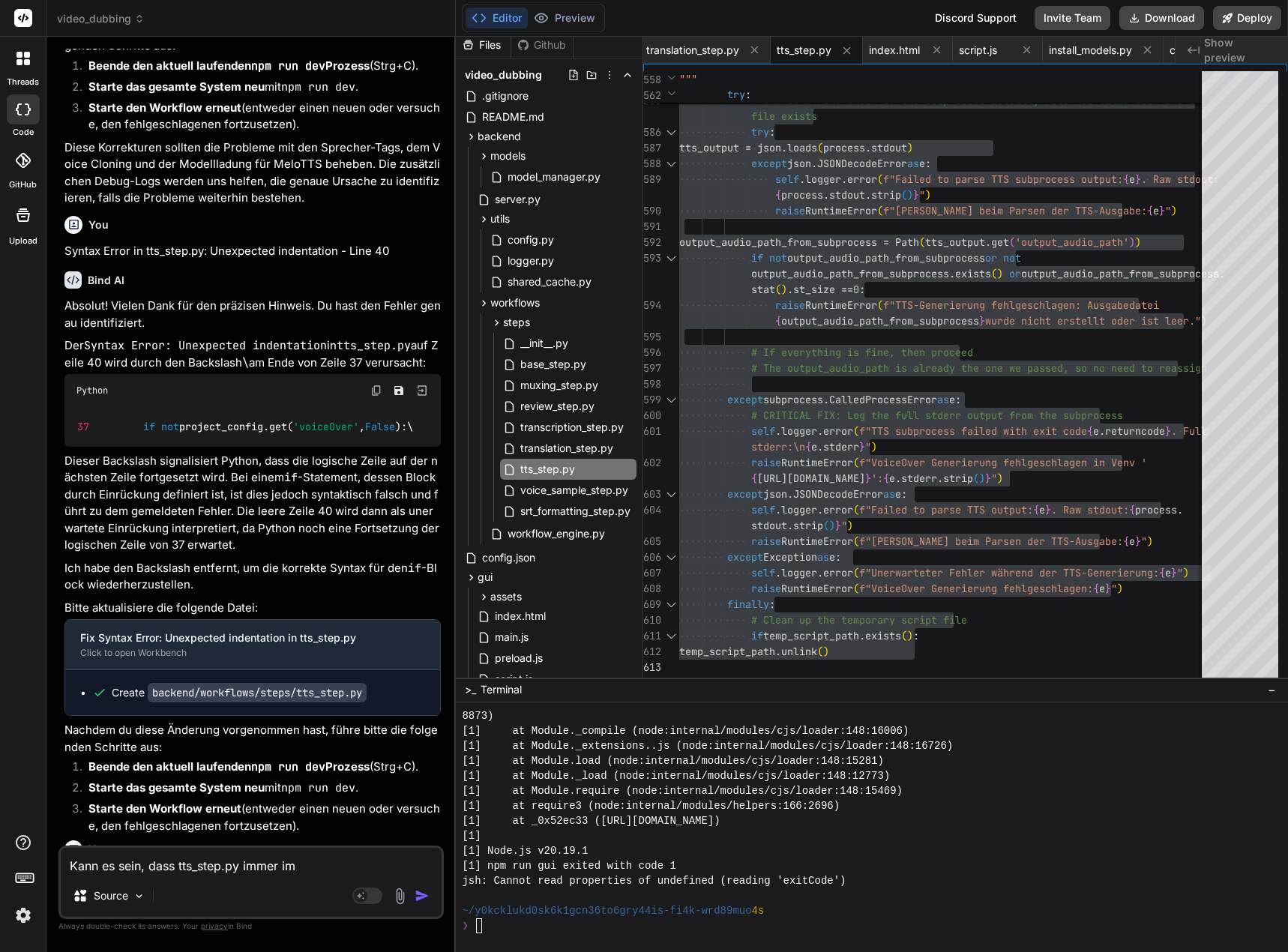
type textarea "Kann es sein, dass tts_step.py immer im"
type textarea "x"
type textarea "Kann es sein, dass tts_step.py immer im v"
type textarea "x"
type textarea "Kann es sein, dass tts_step.py immer im ve"
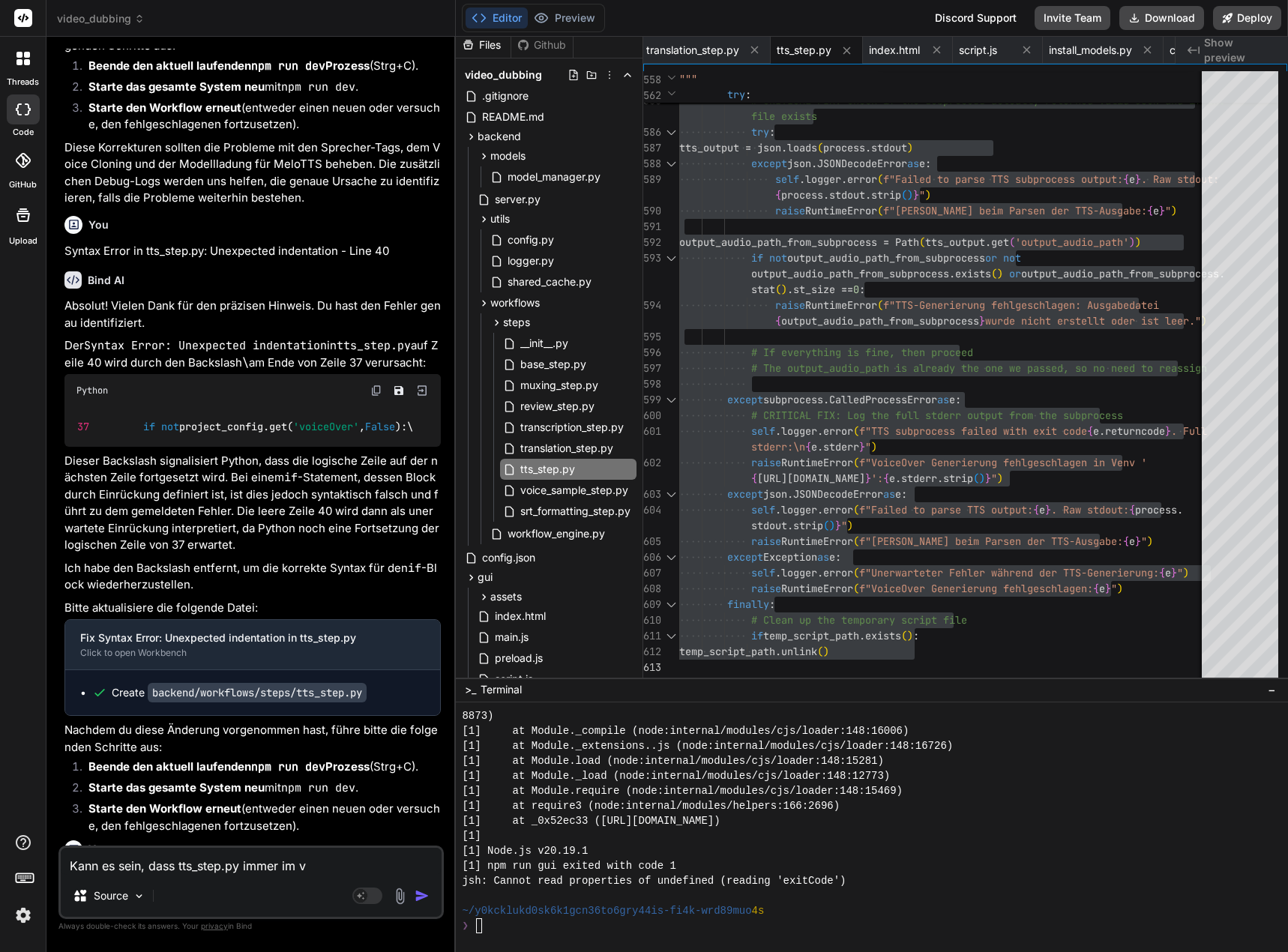
type textarea "x"
type textarea "Kann es sein, dass tts_step.py immer im ven"
type textarea "x"
type textarea "Kann es sein, dass tts_step.py immer im venv"
type textarea "x"
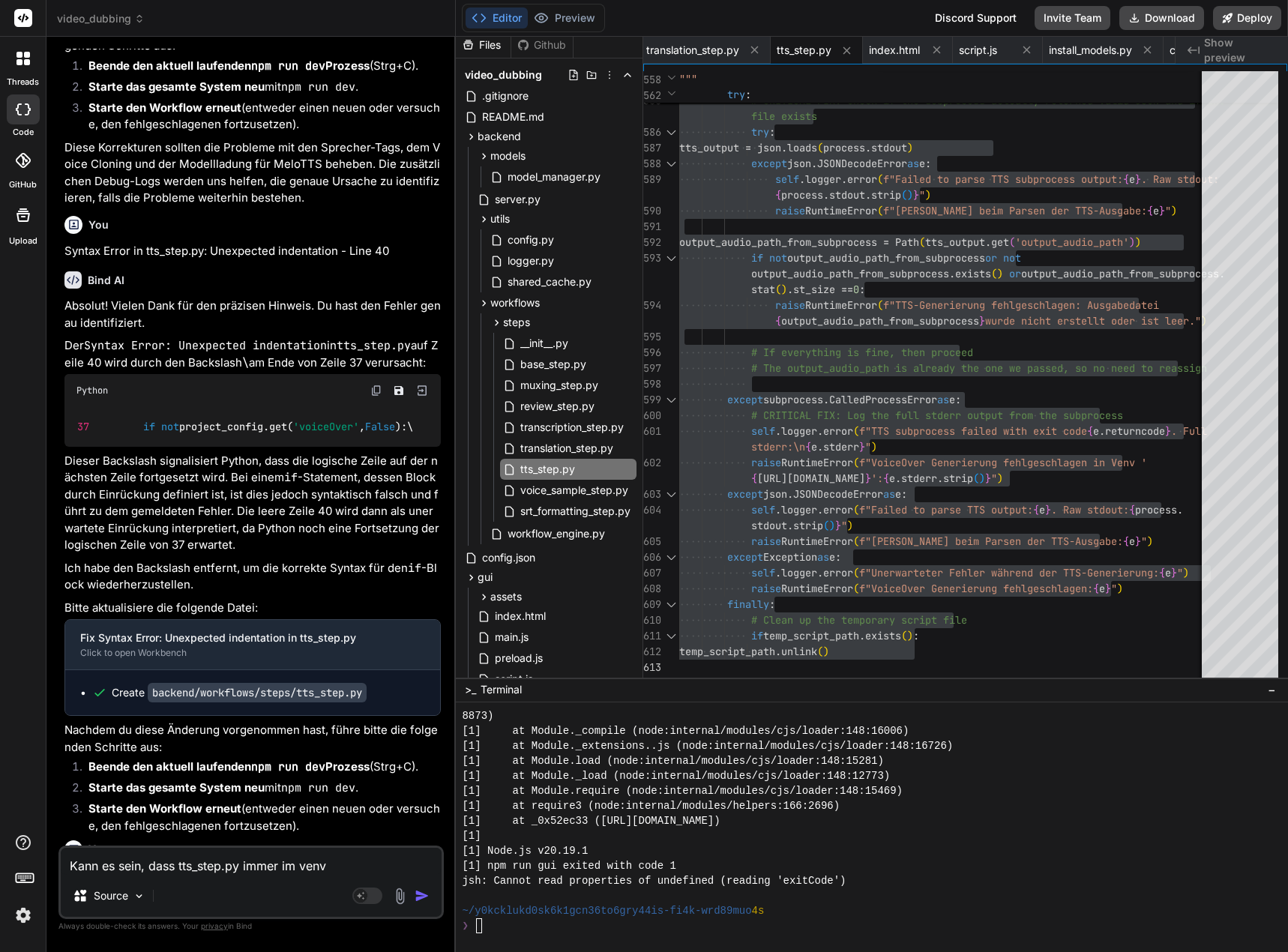
type textarea "Kann es sein, dass tts_step.py immer im venv"
type textarea "x"
type textarea "Kann es sein, dass tts_step.py immer im venv b"
type textarea "x"
type textarea "Kann es sein, dass tts_step.py immer im venv bl"
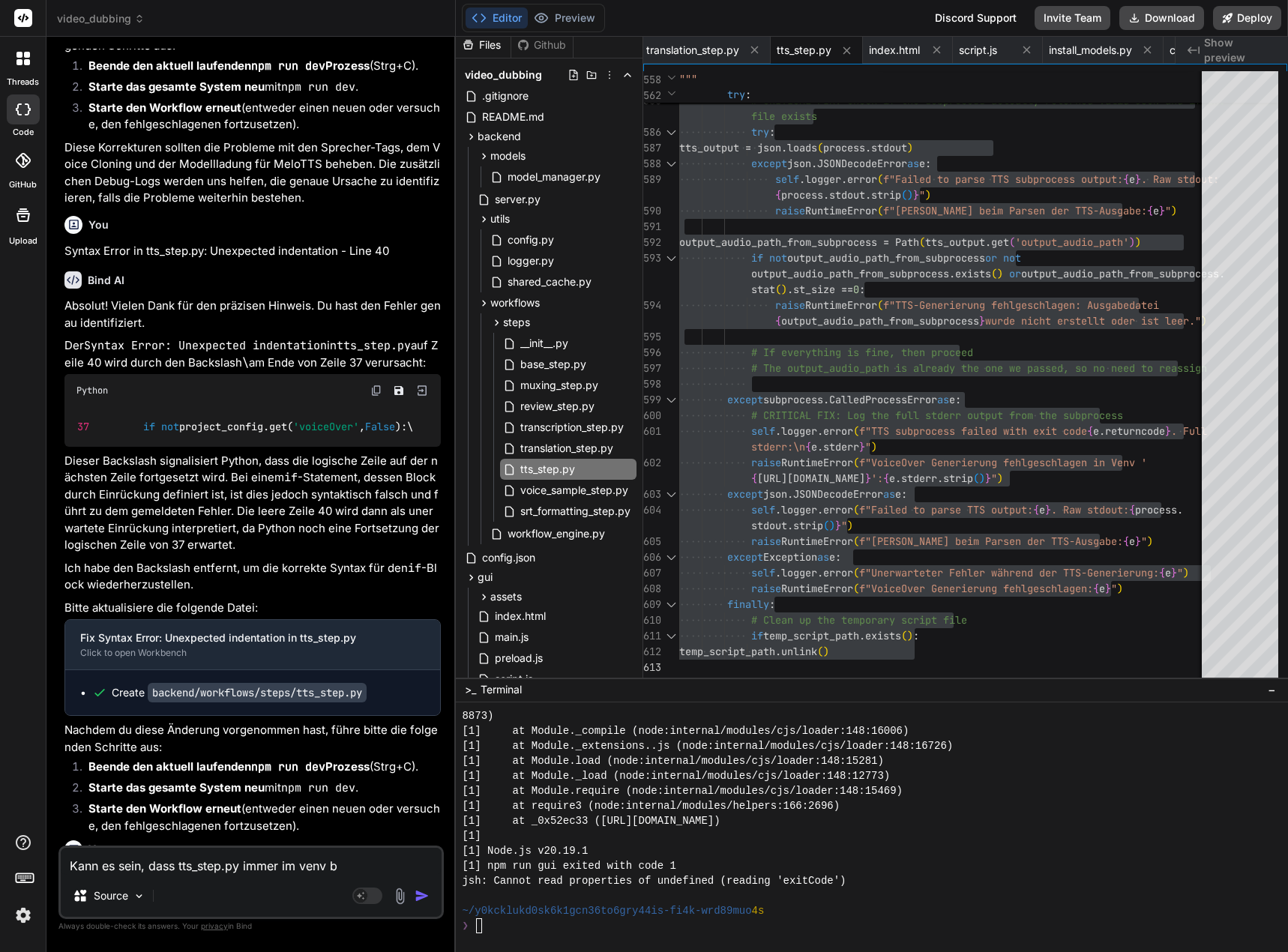
type textarea "x"
type textarea "Kann es sein, dass tts_step.py immer im venv ble"
type textarea "x"
type textarea "Kann es sein, dass tts_step.py immer im venv blei"
type textarea "x"
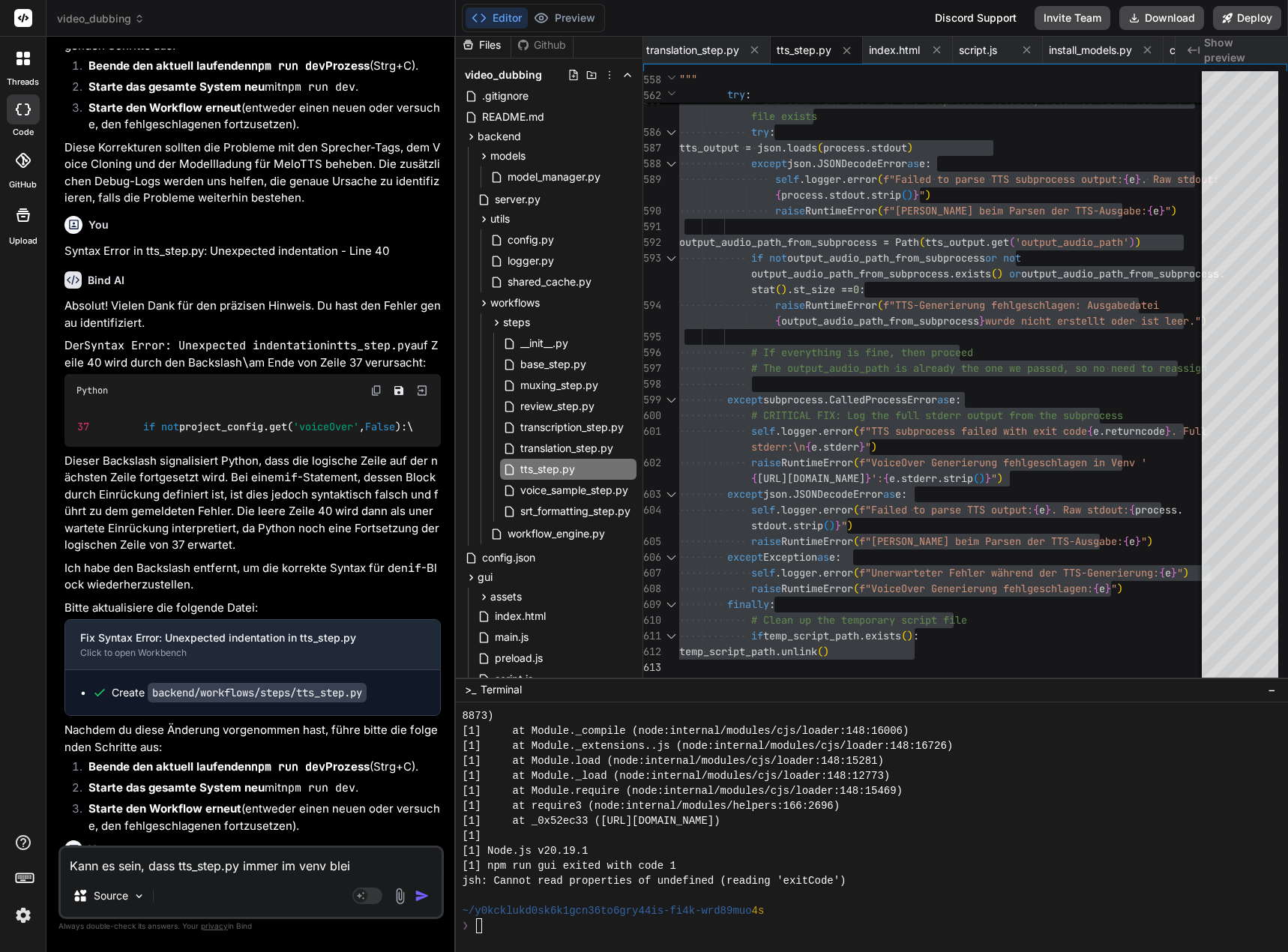
type textarea "Kann es sein, dass tts_step.py immer im venv bleib"
type textarea "x"
type textarea "Kann es sein, dass tts_step.py immer im venv bleibt"
type textarea "x"
type textarea "Kann es sein, dass tts_step.py immer im venv bleib"
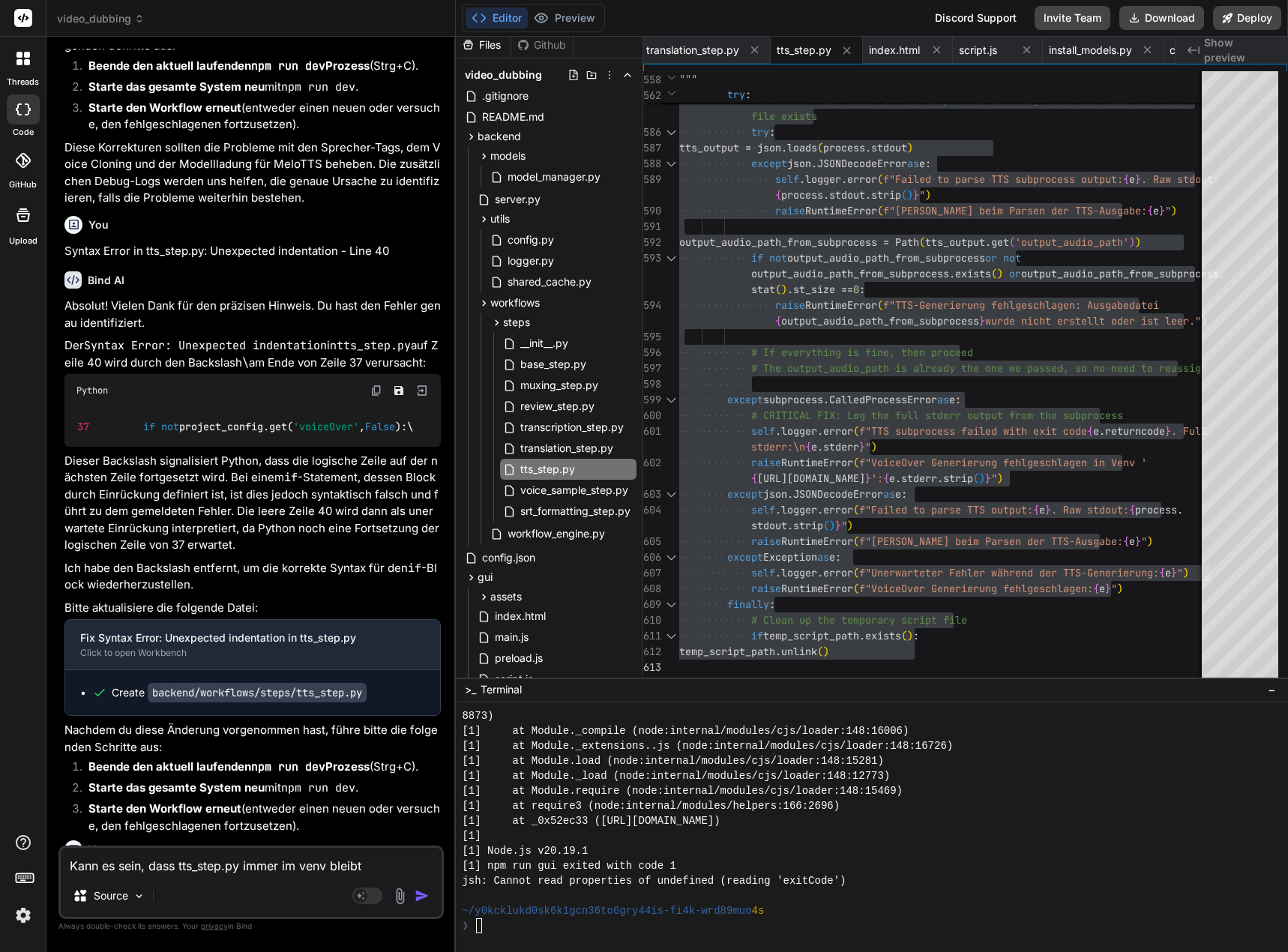
type textarea "x"
type textarea "Kann es sein, dass tts_step.py immer im venv blei"
type textarea "x"
type textarea "Kann es sein, dass tts_step.py immer im venv ble"
type textarea "x"
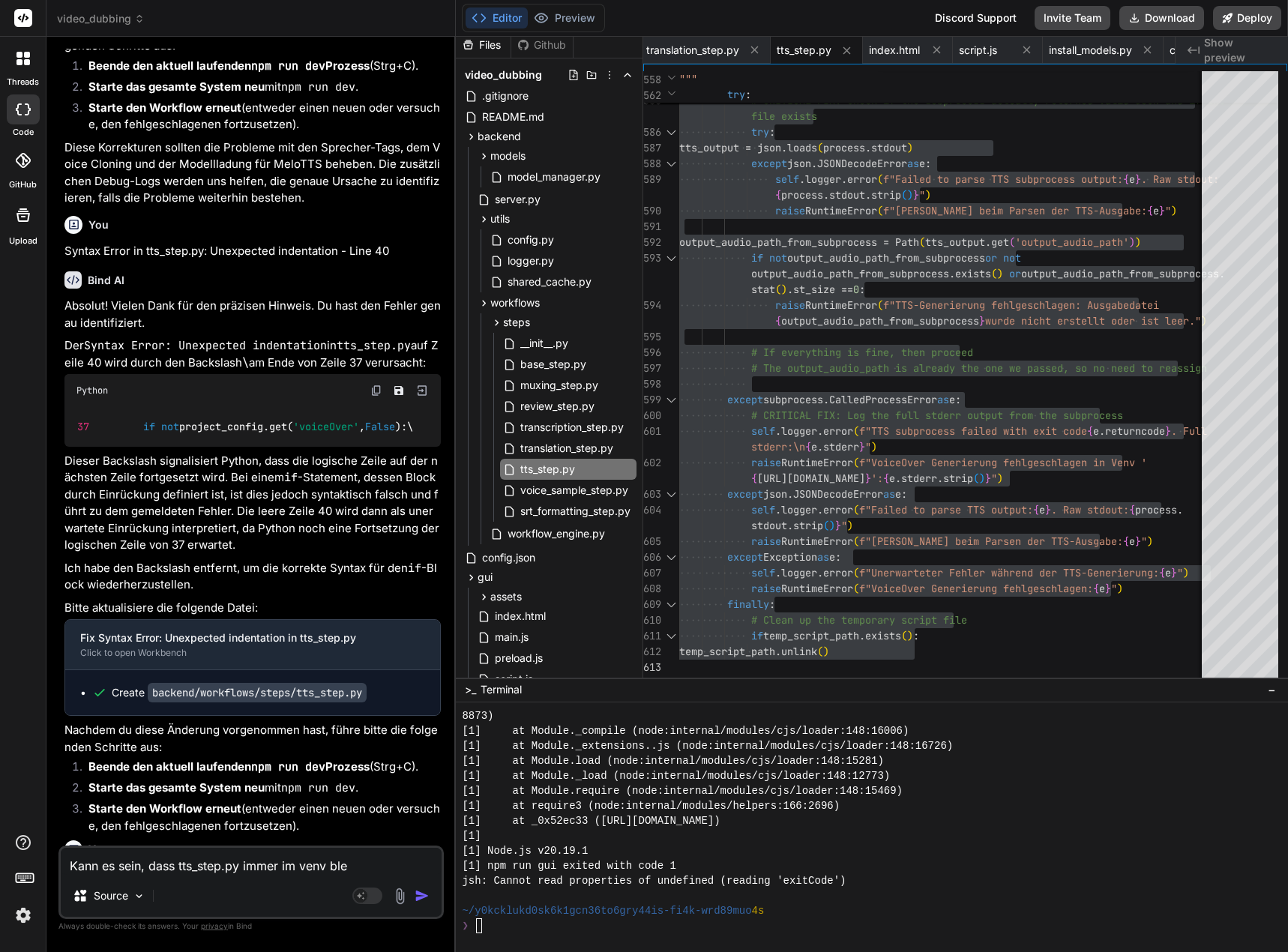
type textarea "Kann es sein, dass tts_step.py immer im venv bl"
type textarea "x"
type textarea "Kann es sein, dass tts_step.py immer im venv b"
type textarea "x"
type textarea "Kann es sein, dass tts_step.py immer im venv"
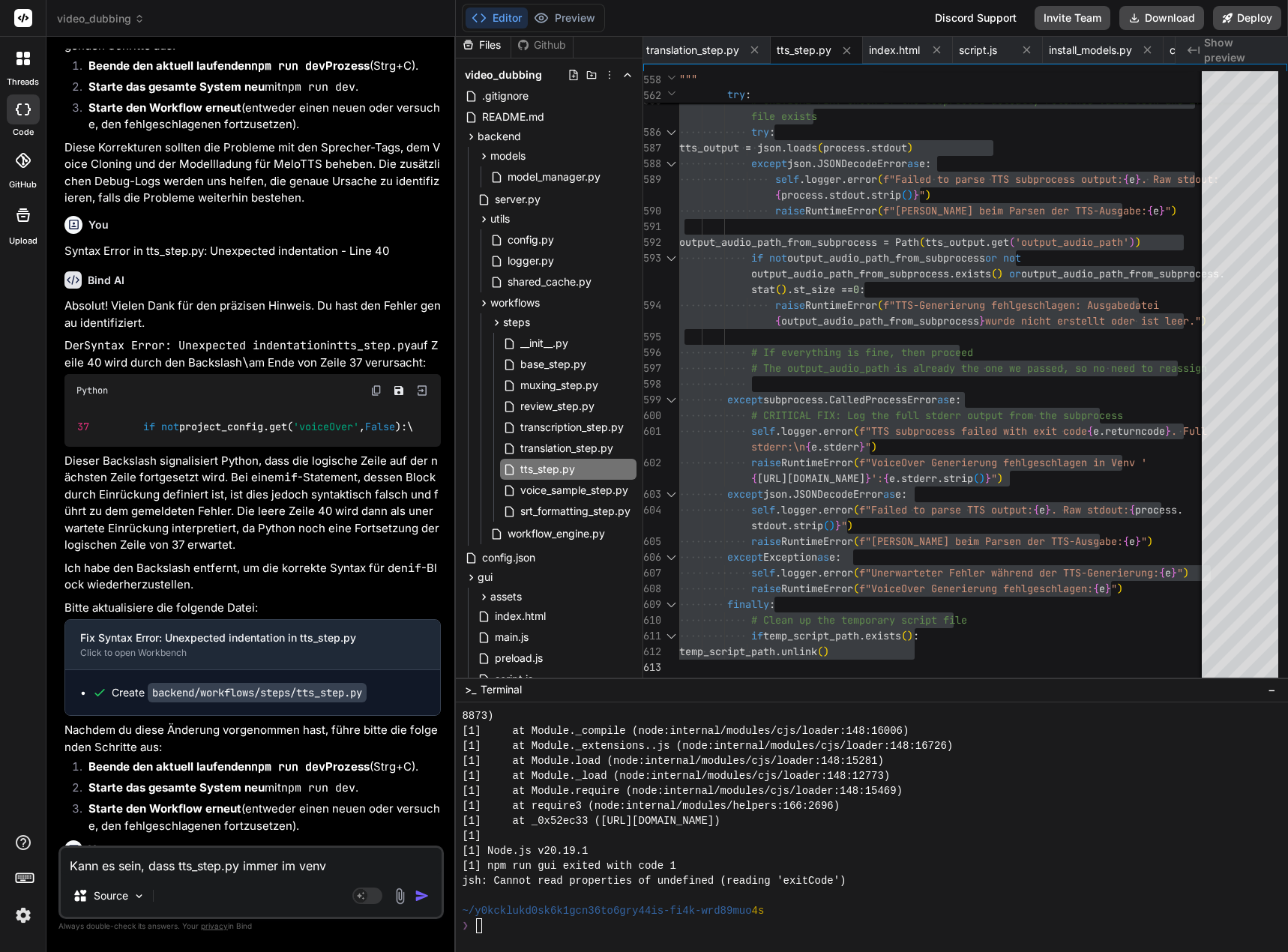
type textarea "x"
type textarea "Kann es sein, dass tts_step.py immer im venv"
type textarea "x"
type textarea "Kann es sein, dass tts_step.py immer im ven"
type textarea "x"
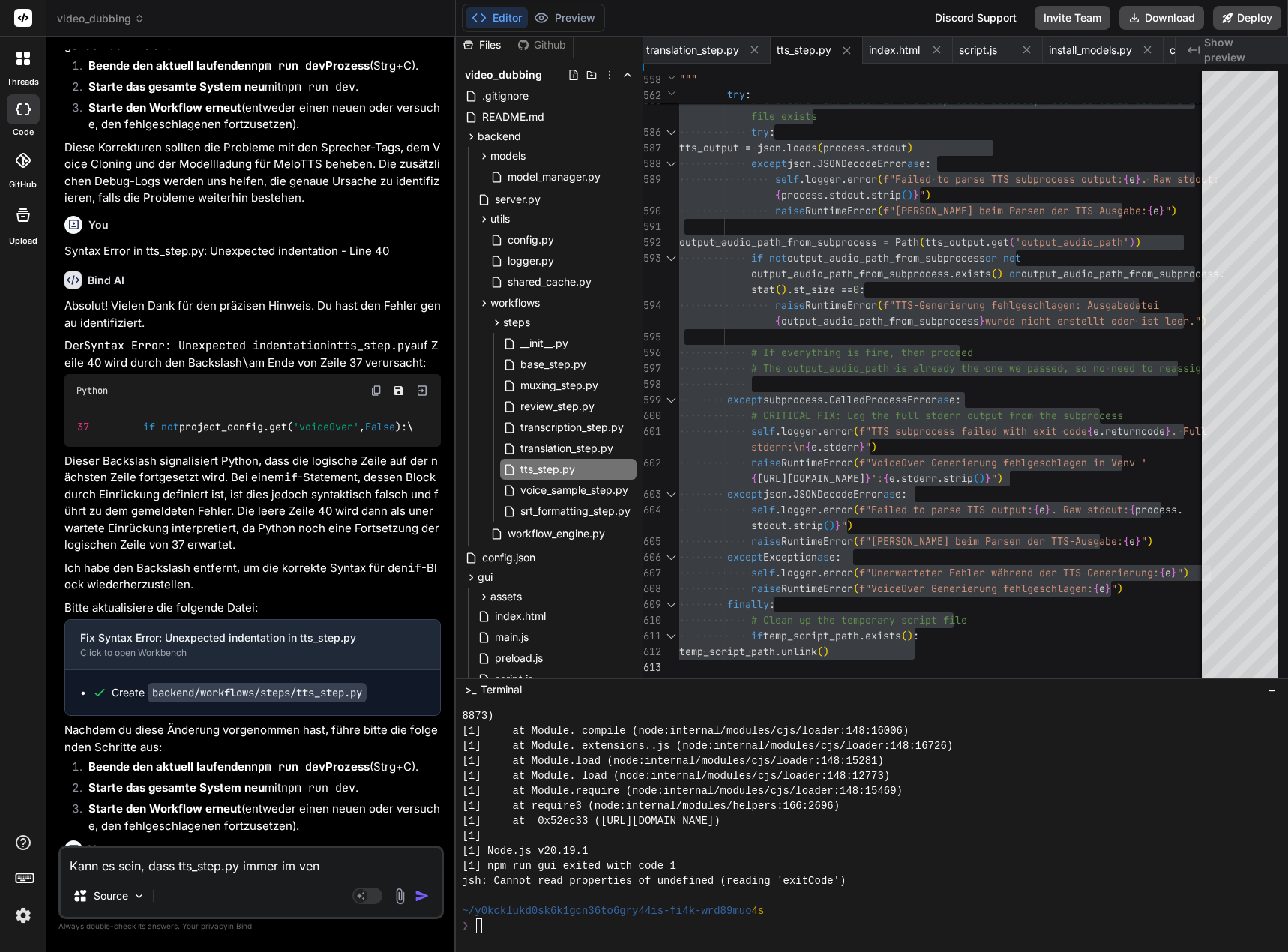
type textarea "Kann es sein, dass tts_step.py immer im ve"
type textarea "x"
type textarea "Kann es sein, dass tts_step.py immer im v"
type textarea "x"
type textarea "Kann es sein, dass tts_step.py immer im"
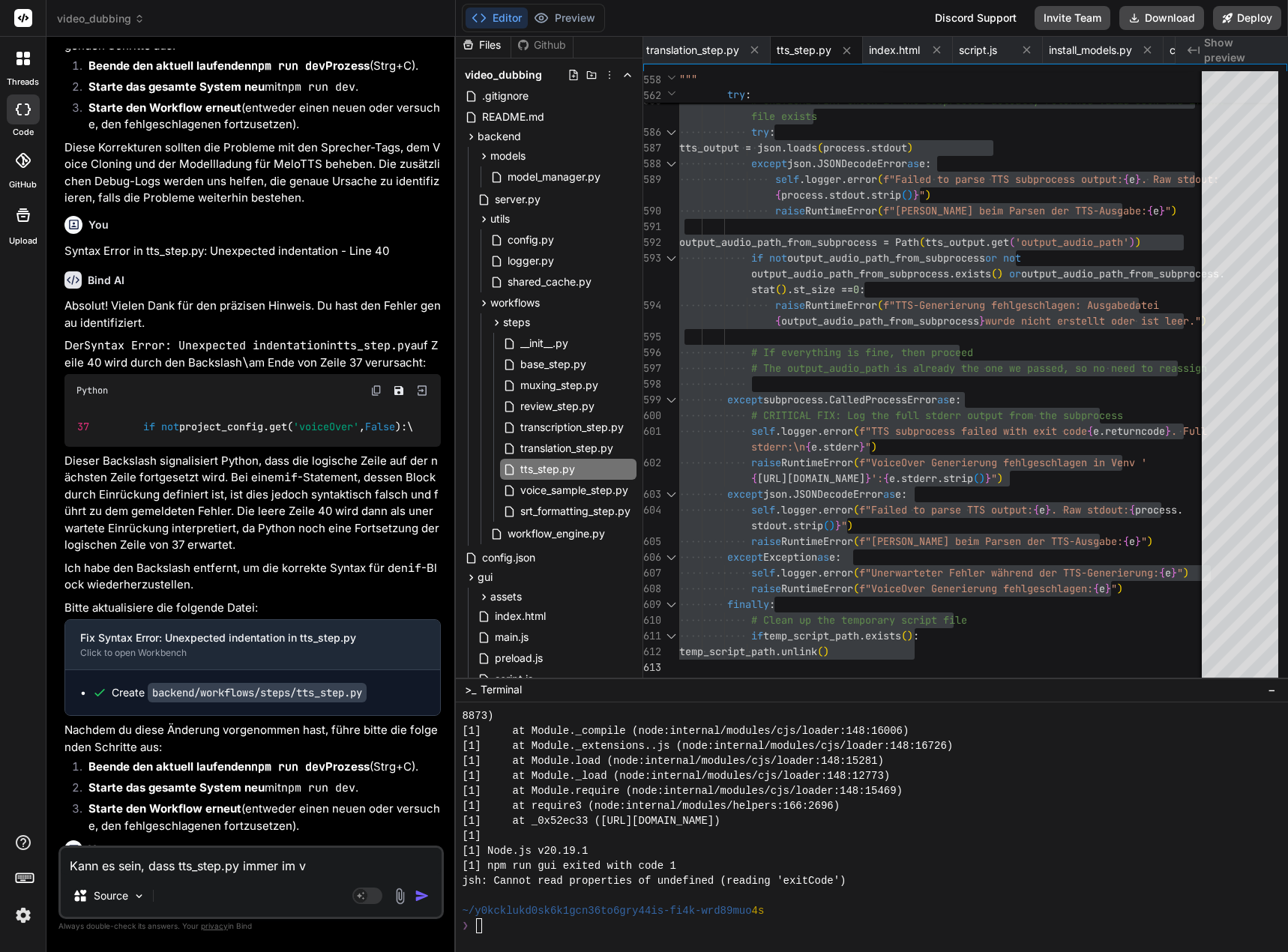
type textarea "x"
type textarea "Kann es sein, dass tts_step.py immer im"
type textarea "x"
type textarea "Kann es sein, dass tts_step.py immer i"
type textarea "x"
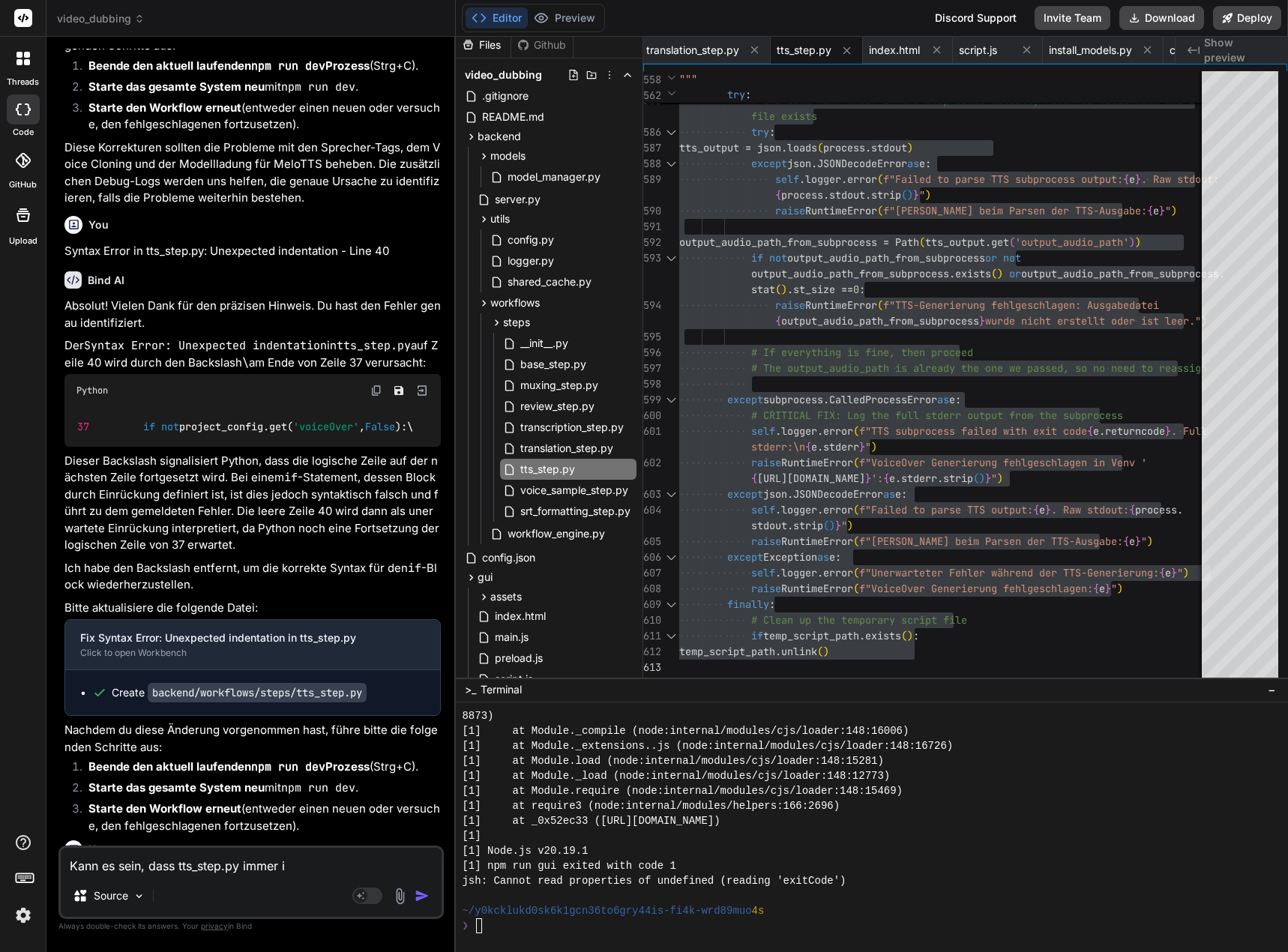
type textarea "Kann es sein, dass tts_step.py immer"
type textarea "x"
type textarea "Kann es sein, dass tts_step.py immer"
type textarea "x"
type textarea "Kann es sein, dass tts_step.py imme"
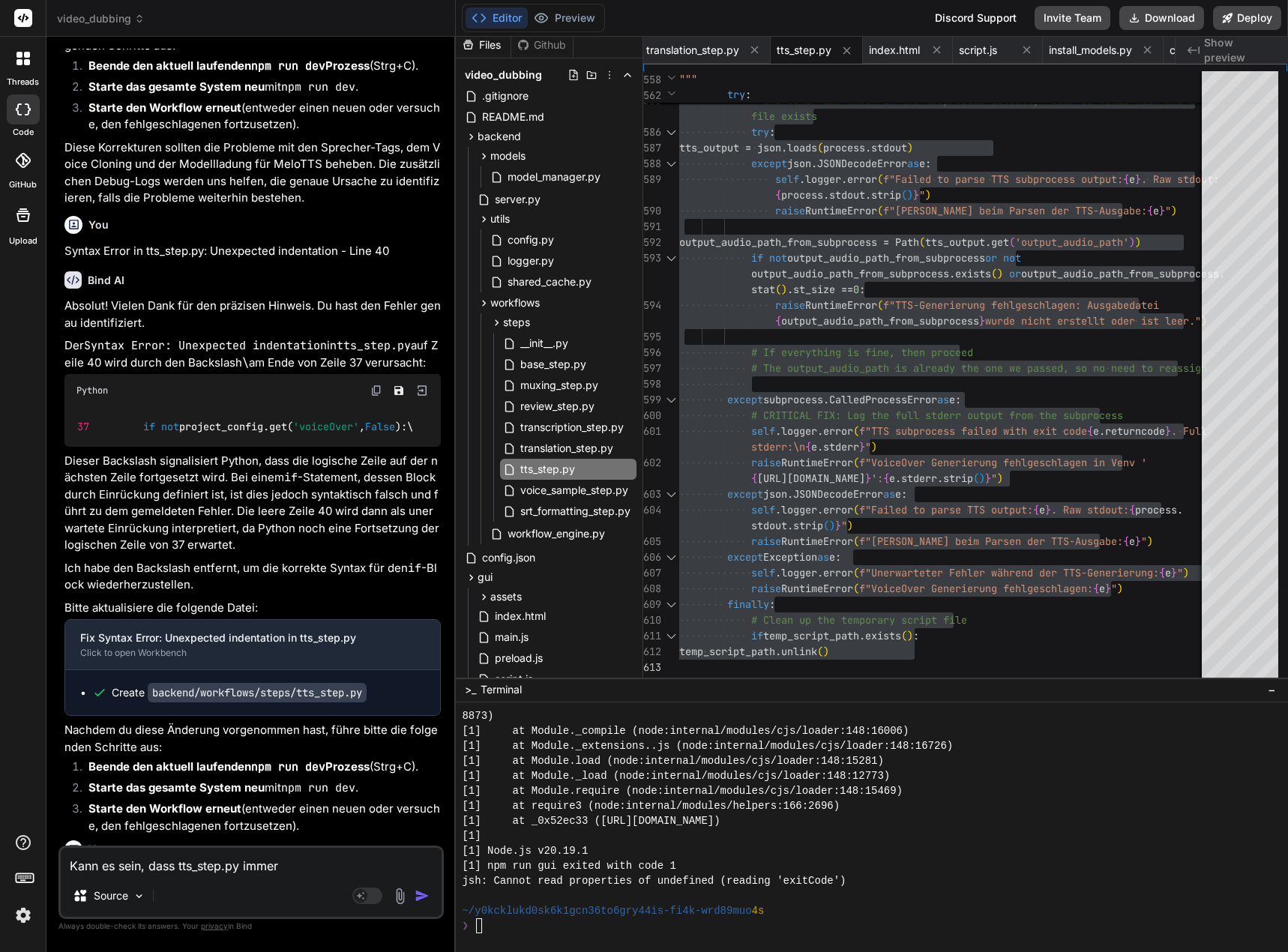
type textarea "x"
type textarea "Kann es sein, dass tts_step.py imm"
type textarea "x"
type textarea "Kann es sein, dass tts_step.py im"
type textarea "x"
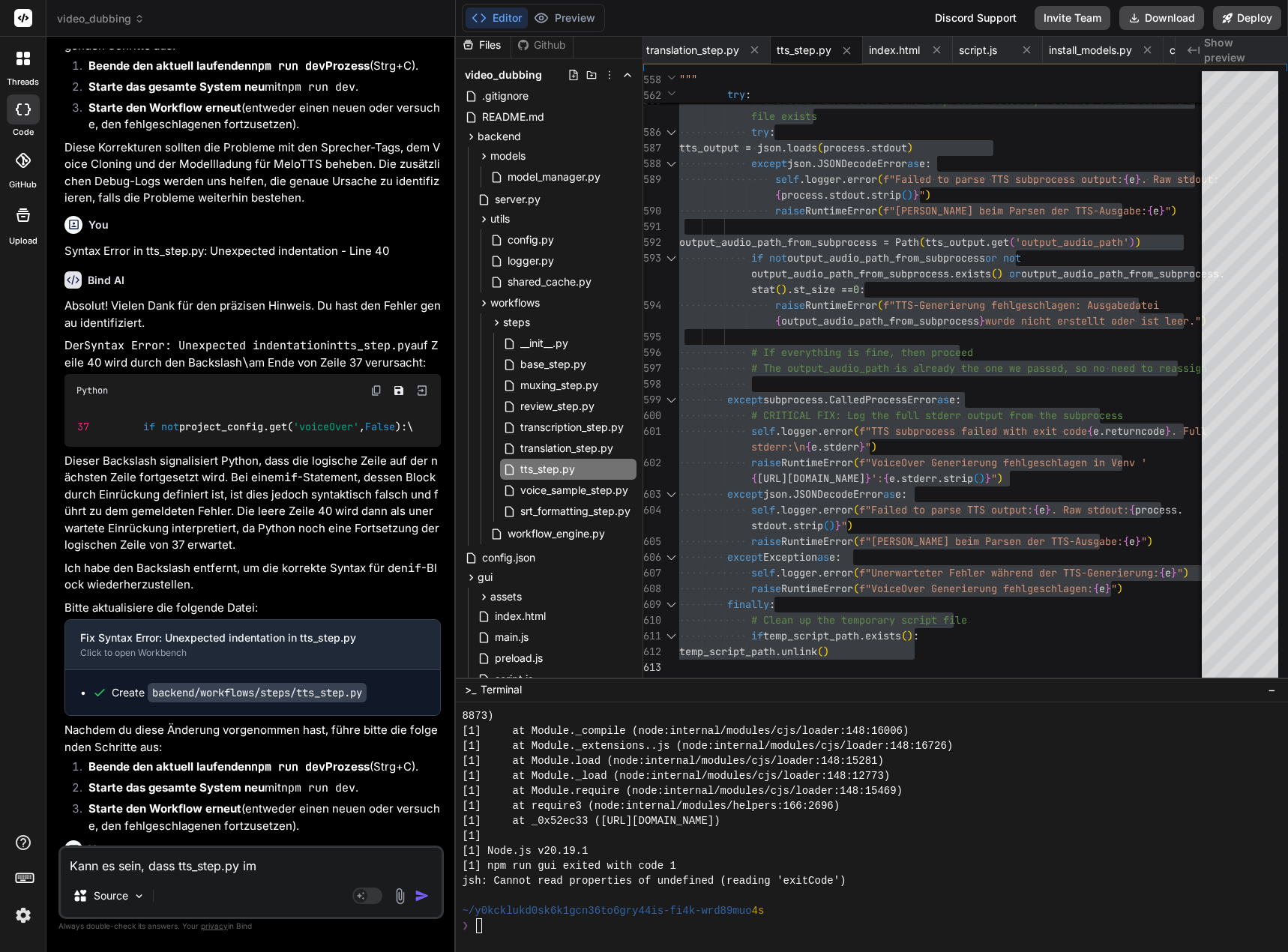
type textarea "Kann es sein, dass tts_step.py i"
type textarea "x"
type textarea "Kann es sein, dass tts_step.py"
type textarea "x"
type textarea "Kann es sein, dass tts_step.py d"
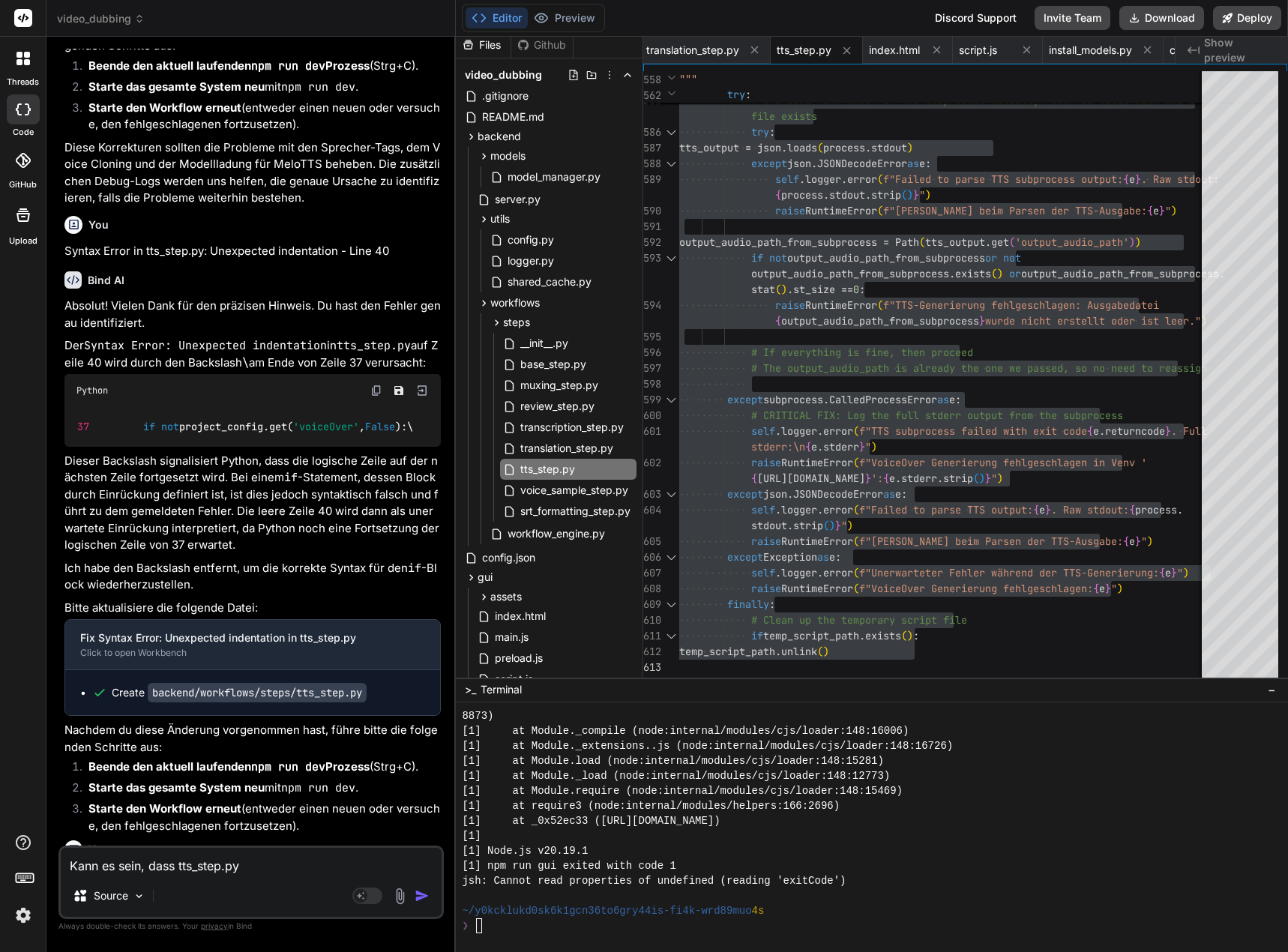
type textarea "x"
type textarea "Kann es sein, dass tts_step.py da"
type textarea "x"
type textarea "Kann es sein, dass tts_step.py das"
type textarea "x"
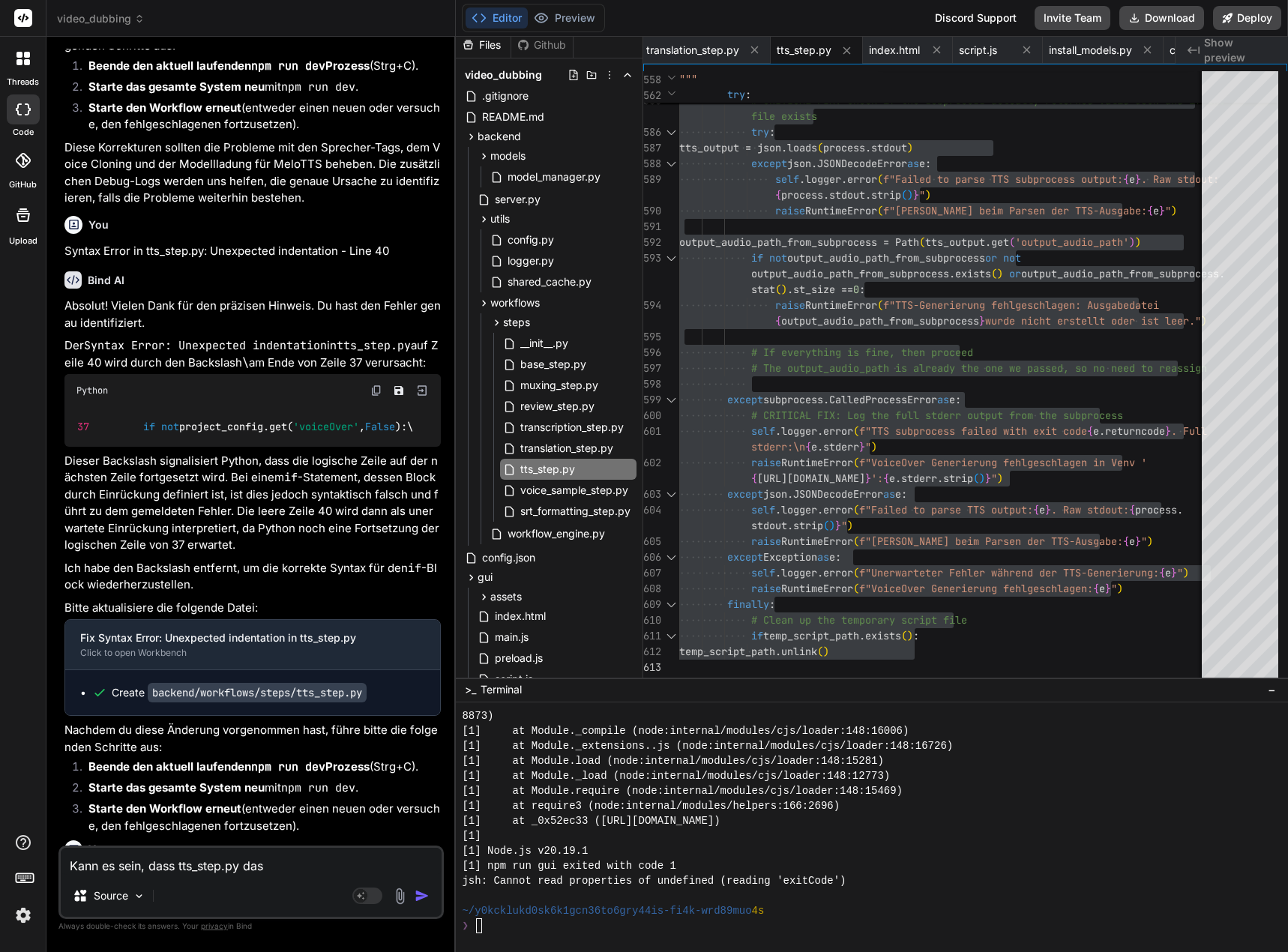
type textarea "Kann es sein, dass tts_step.py das"
type textarea "x"
type textarea "Kann es sein, dass tts_step.py das v"
type textarea "x"
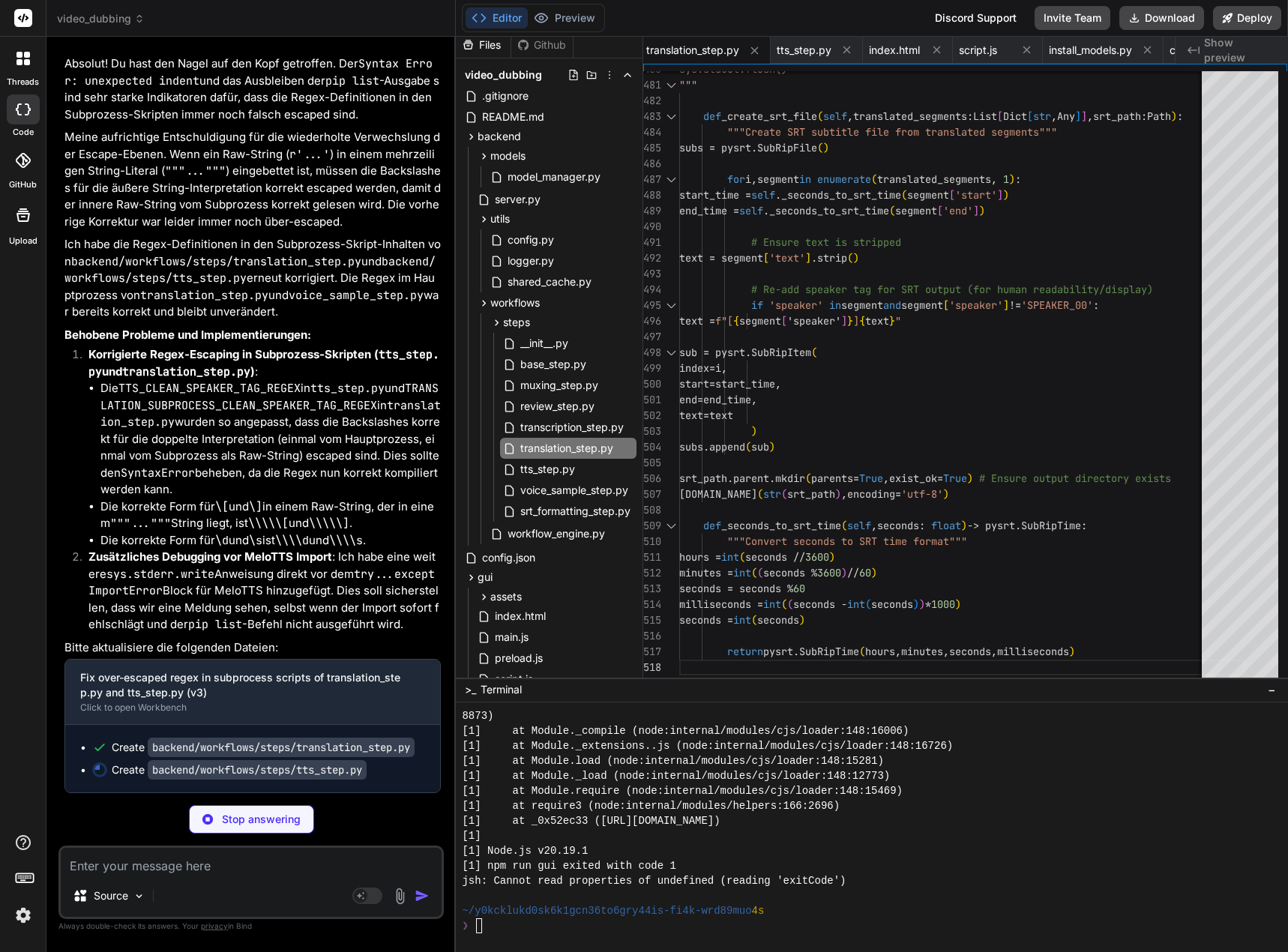
scroll to position [166669, 0]
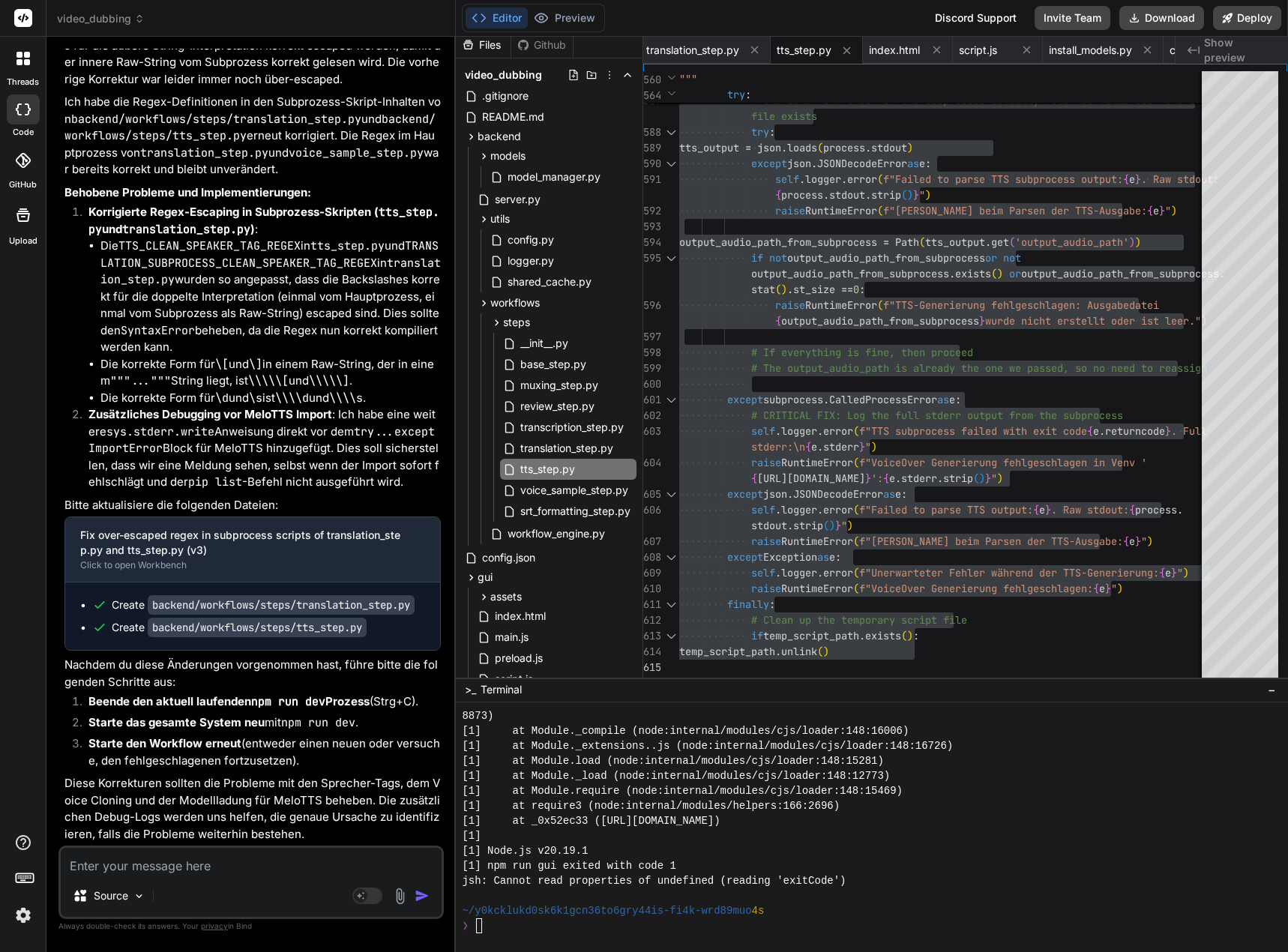
click at [184, 854] on textarea at bounding box center [251, 861] width 381 height 27
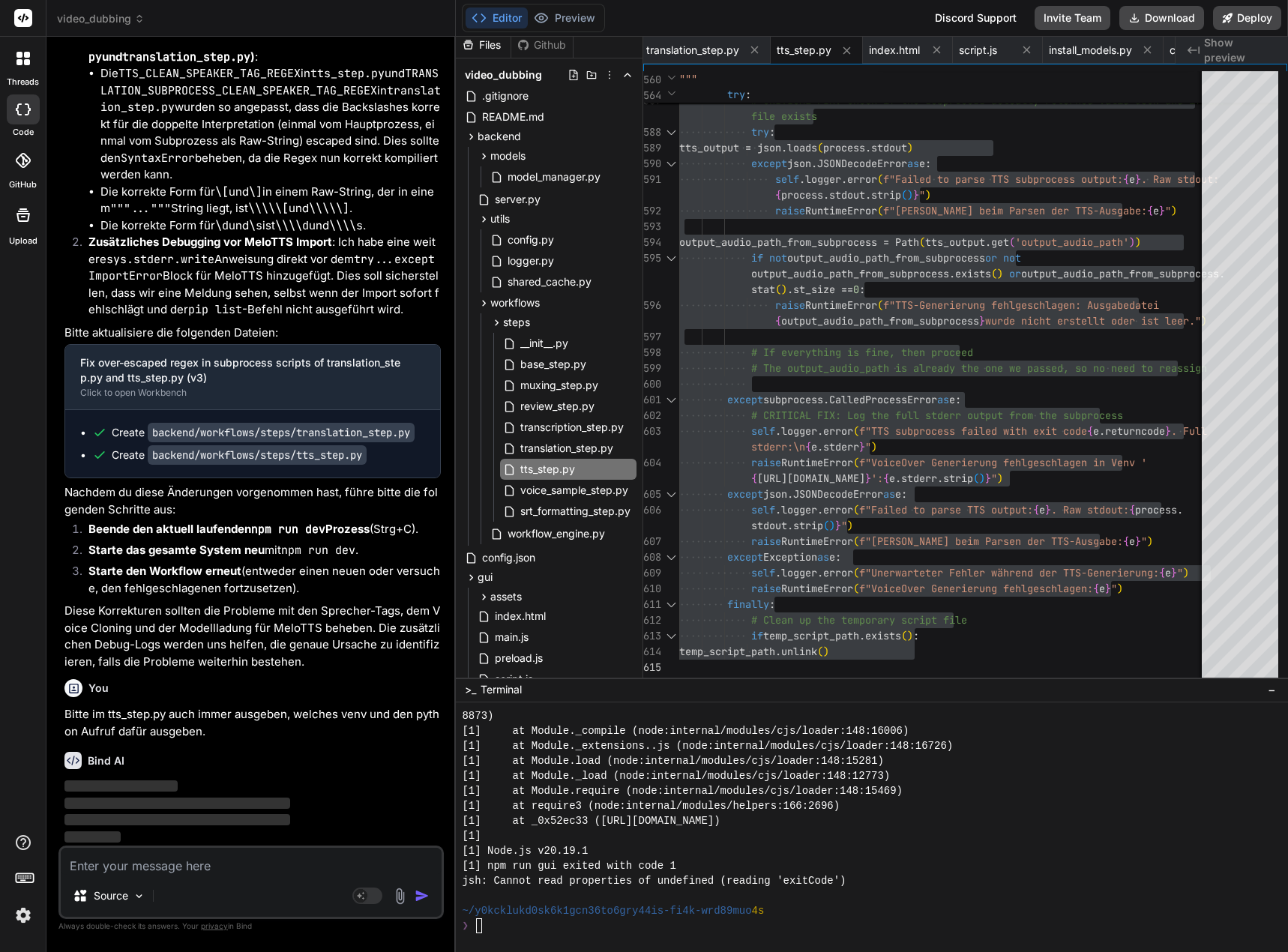
scroll to position [166985, 0]
click at [360, 423] on code "backend/workflows/steps/translation_step.py" at bounding box center [281, 433] width 267 height 20
drag, startPoint x: 582, startPoint y: 448, endPoint x: 598, endPoint y: 448, distance: 16.0
click at [582, 448] on span "translation_step.py" at bounding box center [567, 448] width 96 height 18
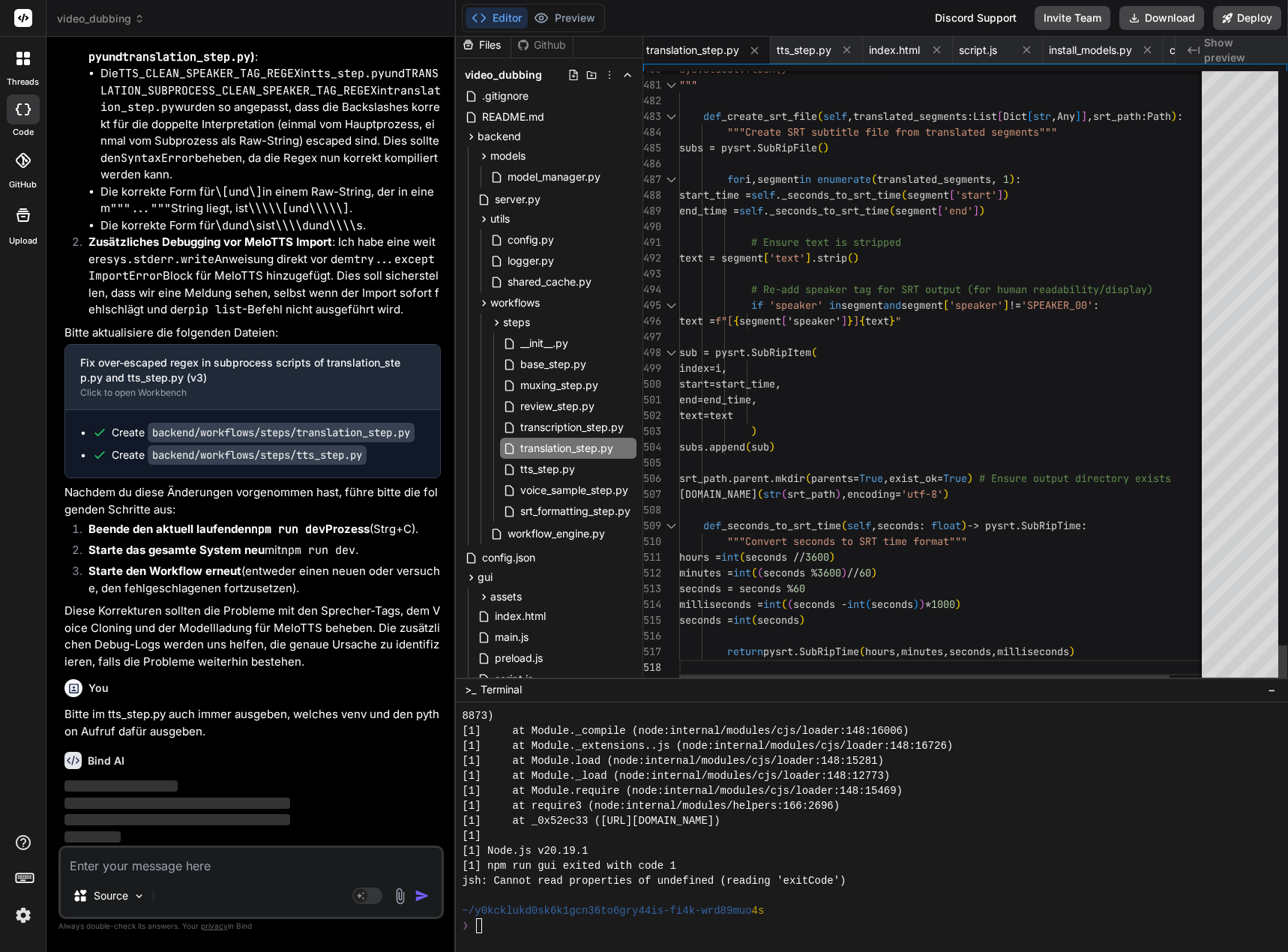
scroll to position [15, 0]
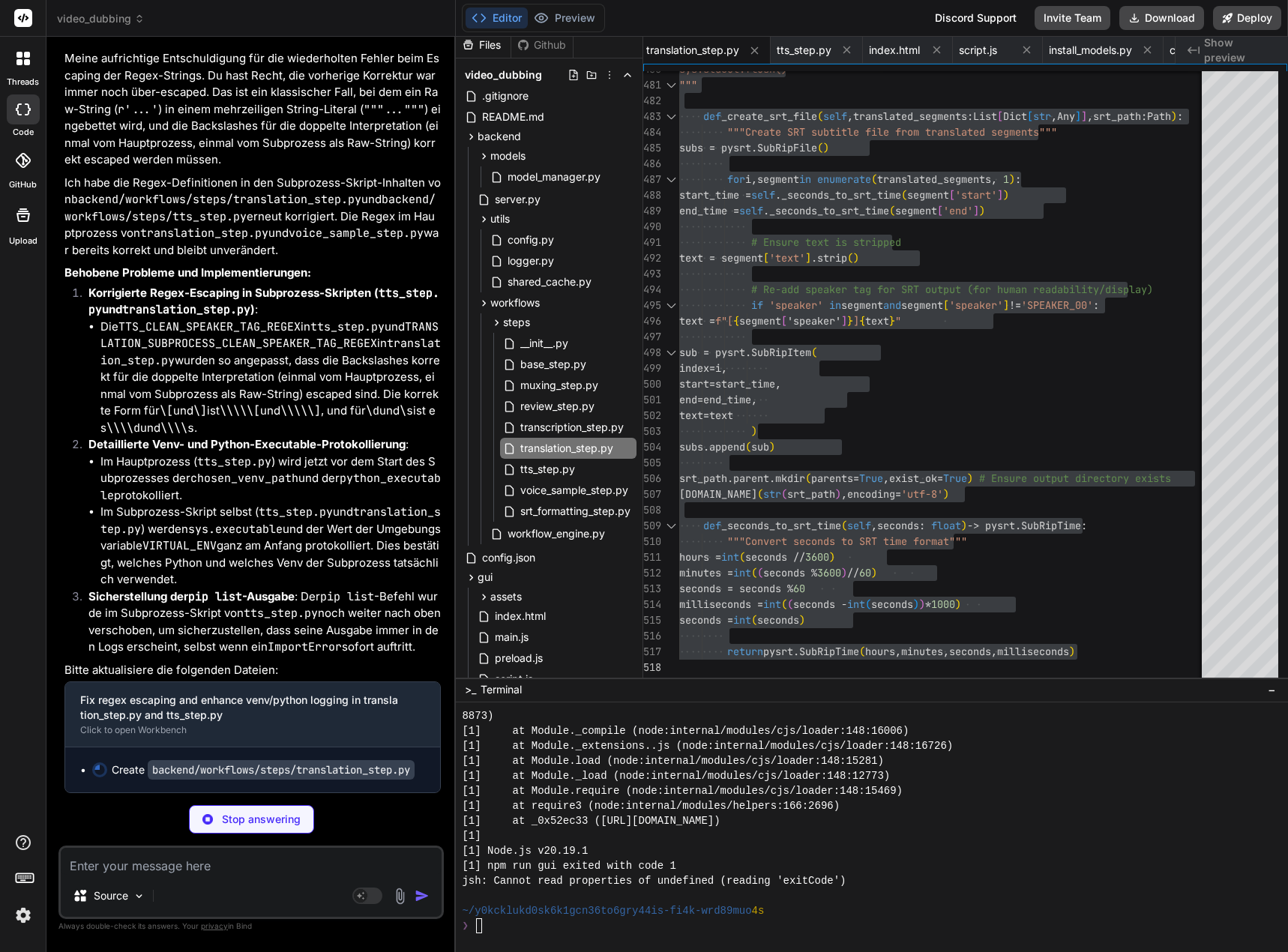
scroll to position [167835, 0]
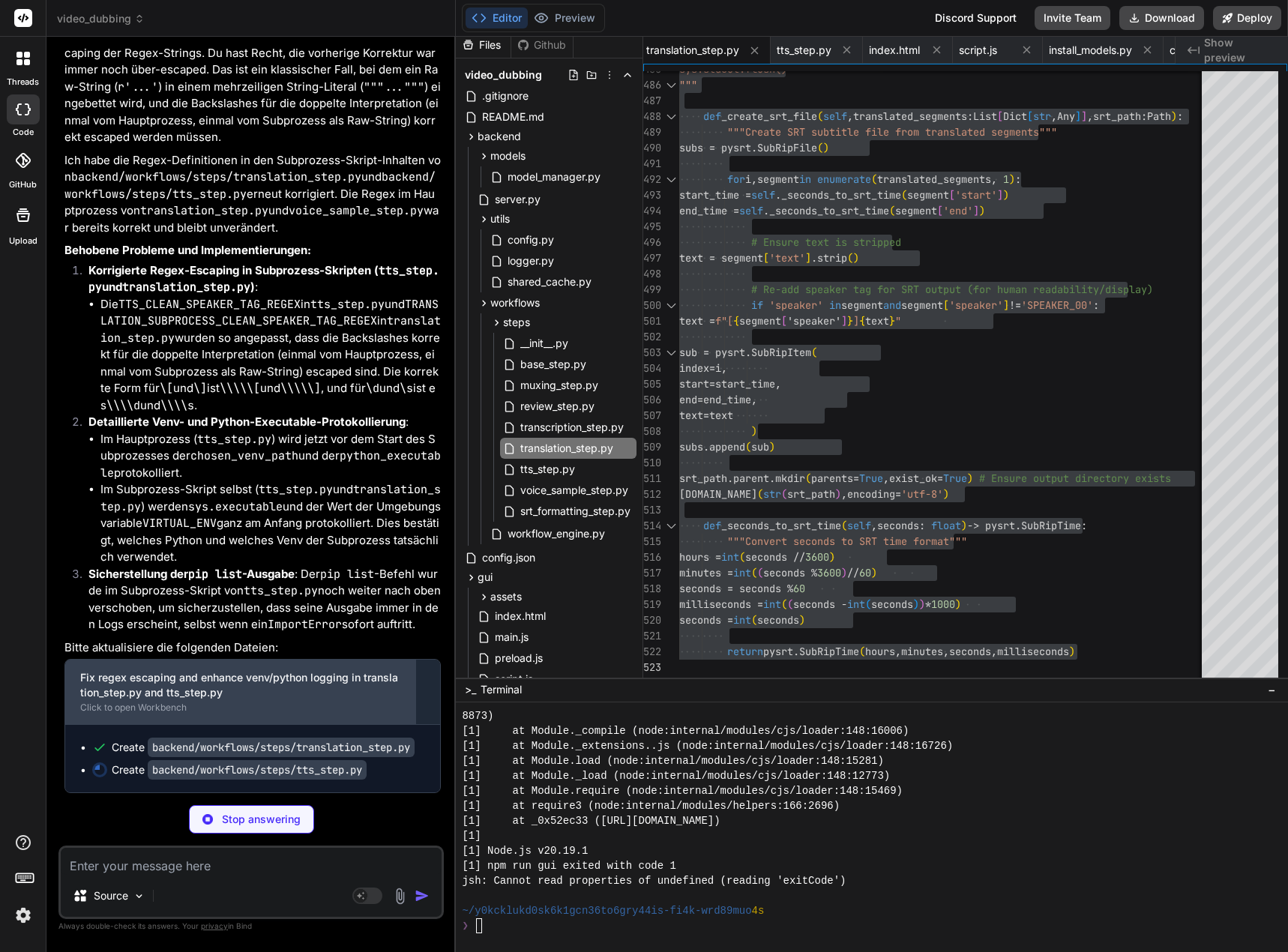
scroll to position [167857, 0]
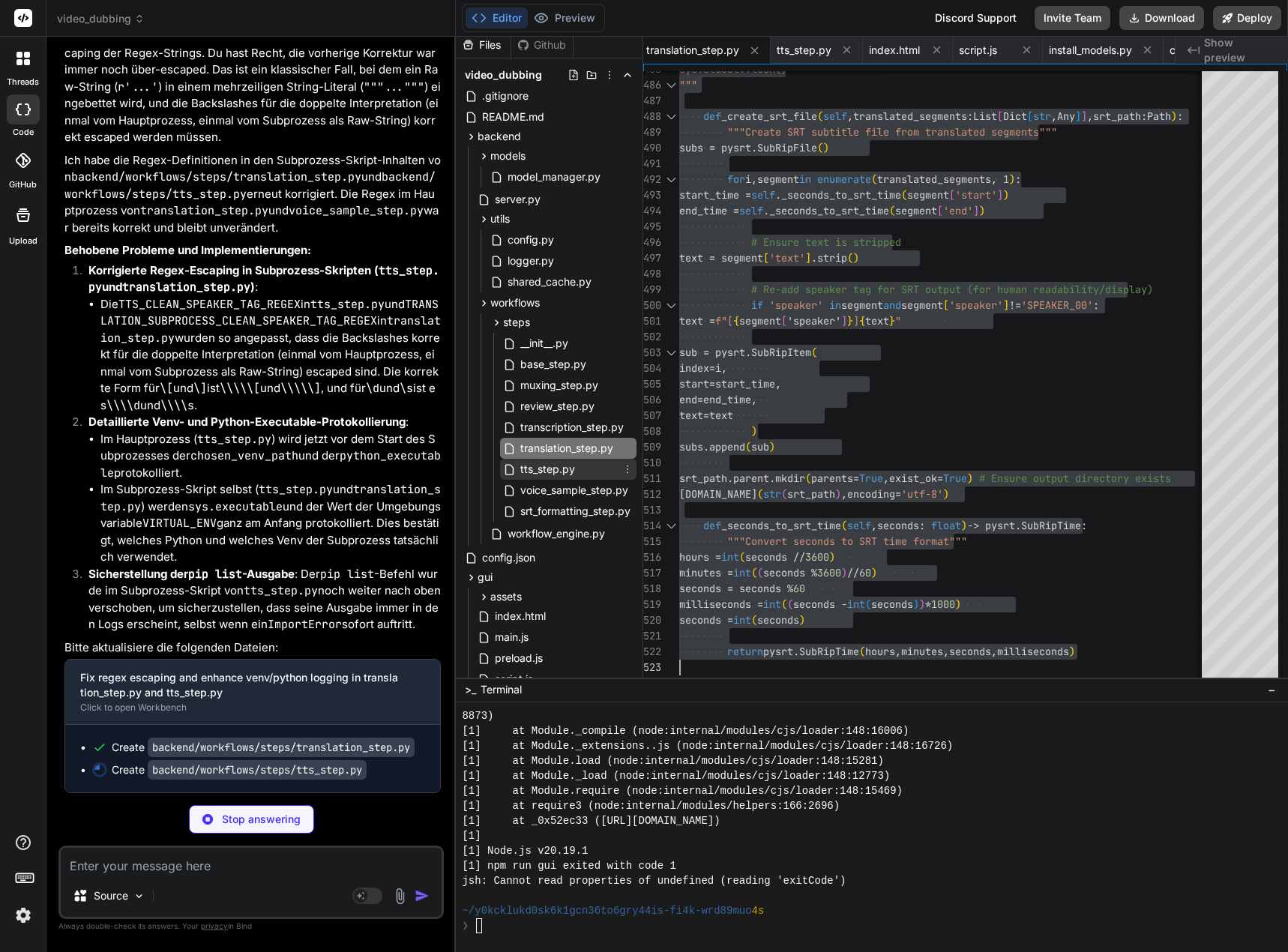
click at [548, 468] on span "tts_step.py" at bounding box center [548, 469] width 58 height 18
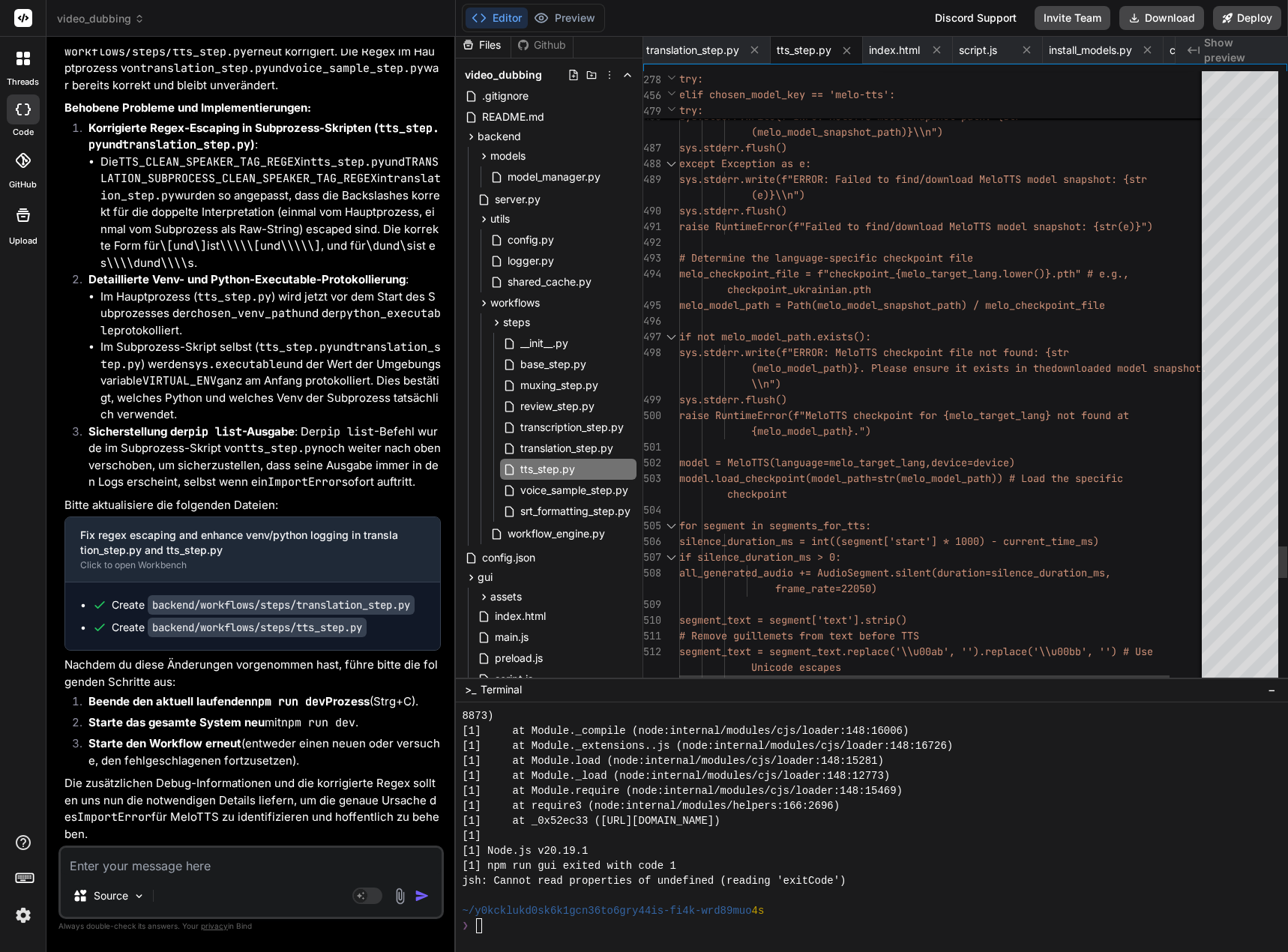
scroll to position [15, 0]
